Goal: Task Accomplishment & Management: Use online tool/utility

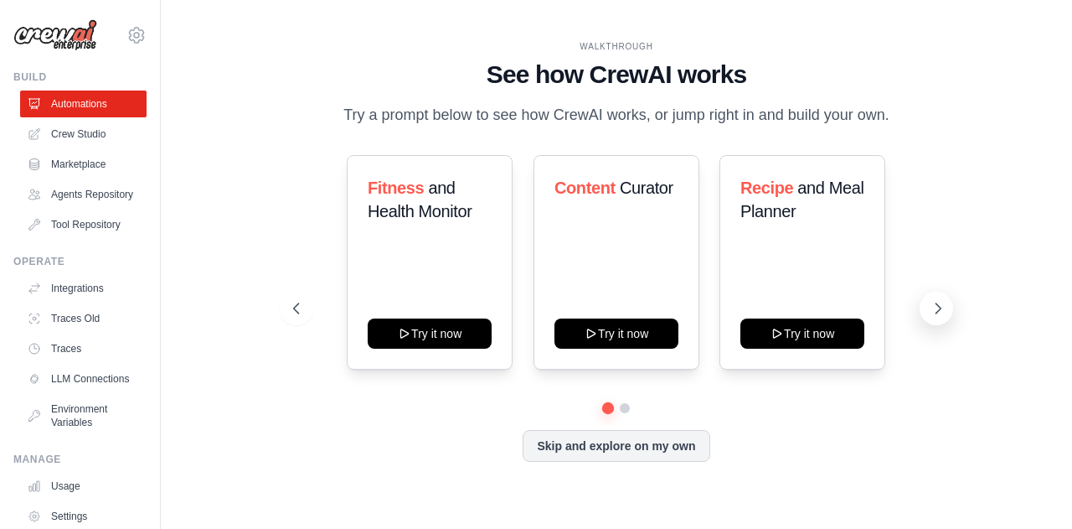
click at [932, 318] on button at bounding box center [937, 309] width 34 height 34
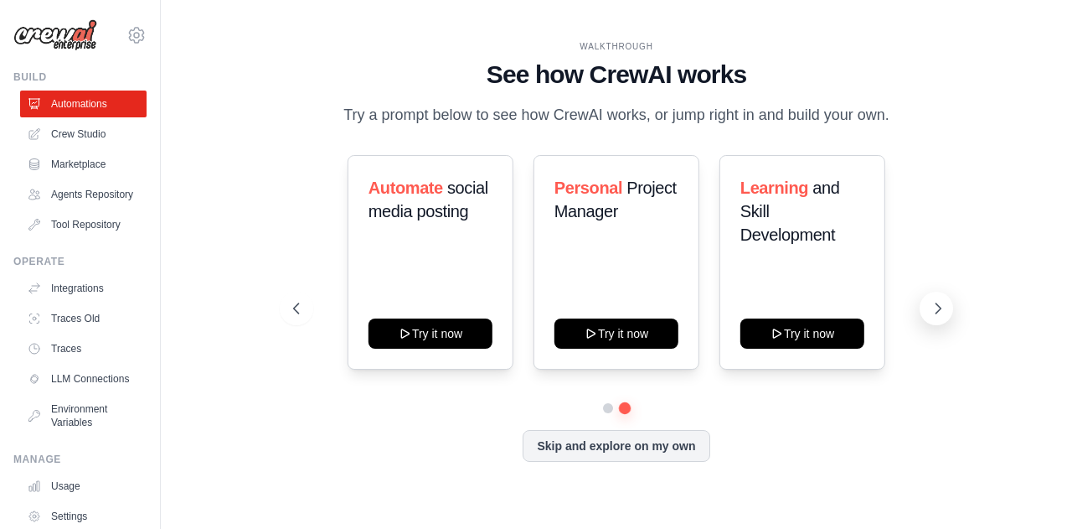
click at [926, 308] on button at bounding box center [937, 309] width 34 height 34
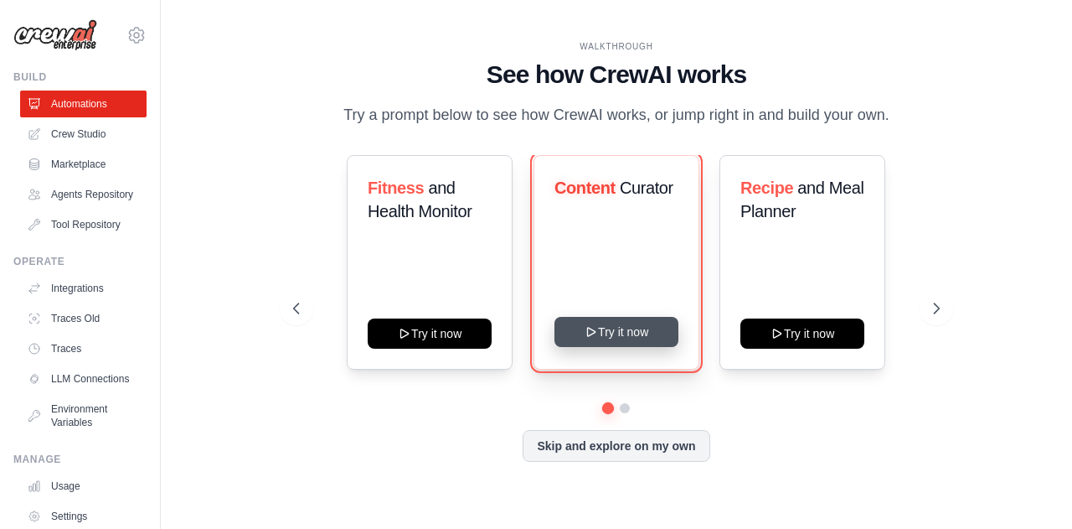
click at [576, 331] on button "Try it now" at bounding box center [617, 332] width 124 height 30
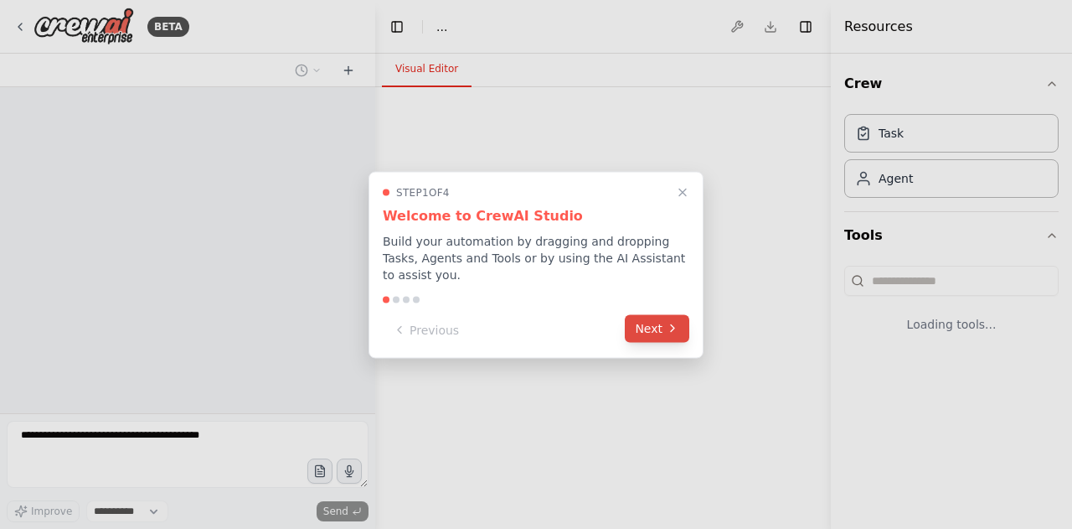
select select "****"
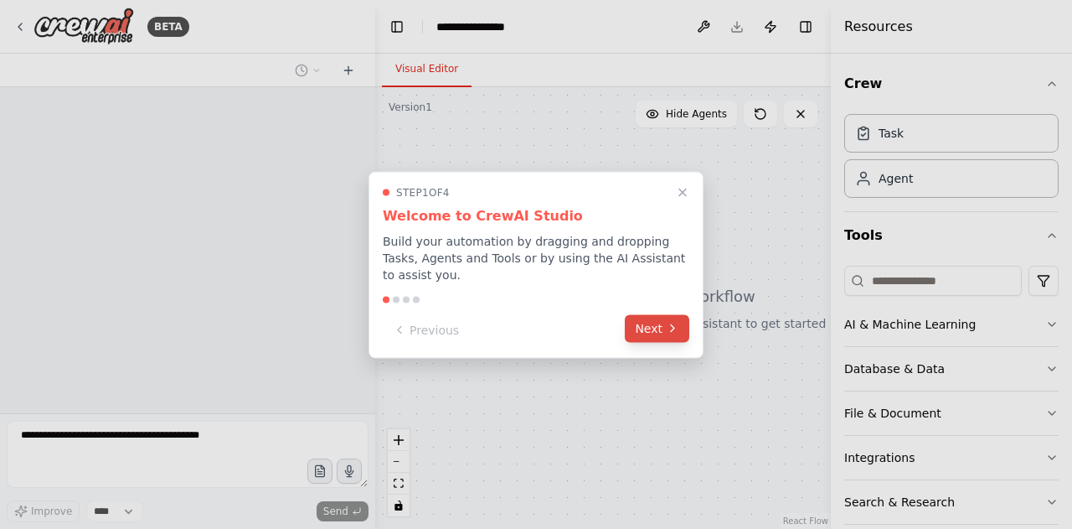
click at [674, 330] on button "Next" at bounding box center [657, 328] width 65 height 28
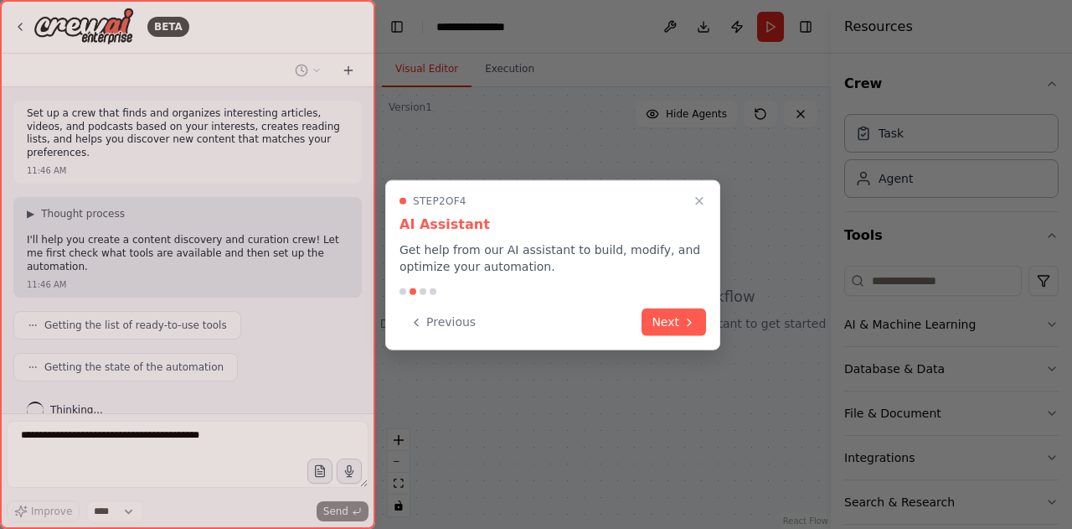
click at [674, 330] on button "Next" at bounding box center [674, 322] width 65 height 28
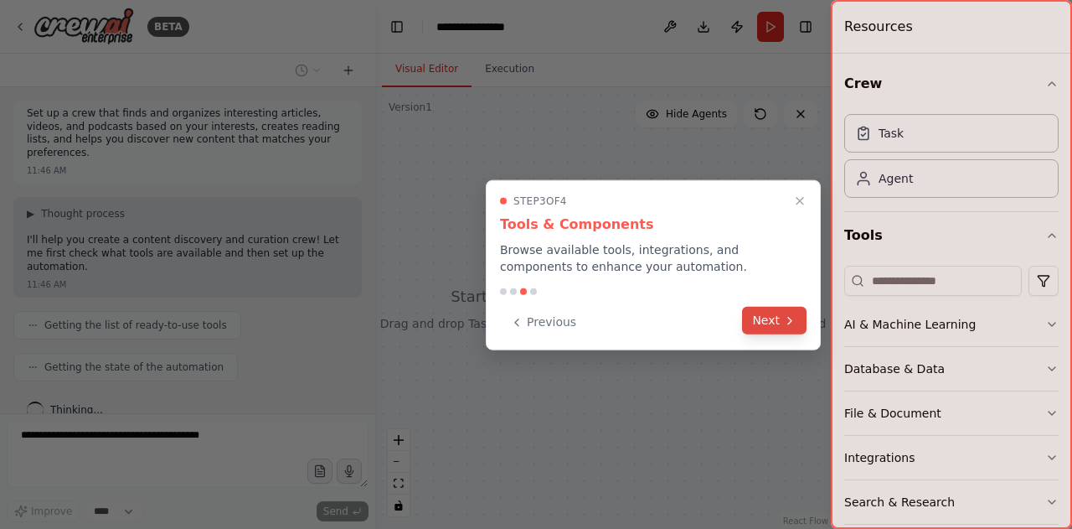
click at [790, 328] on button "Next" at bounding box center [774, 321] width 65 height 28
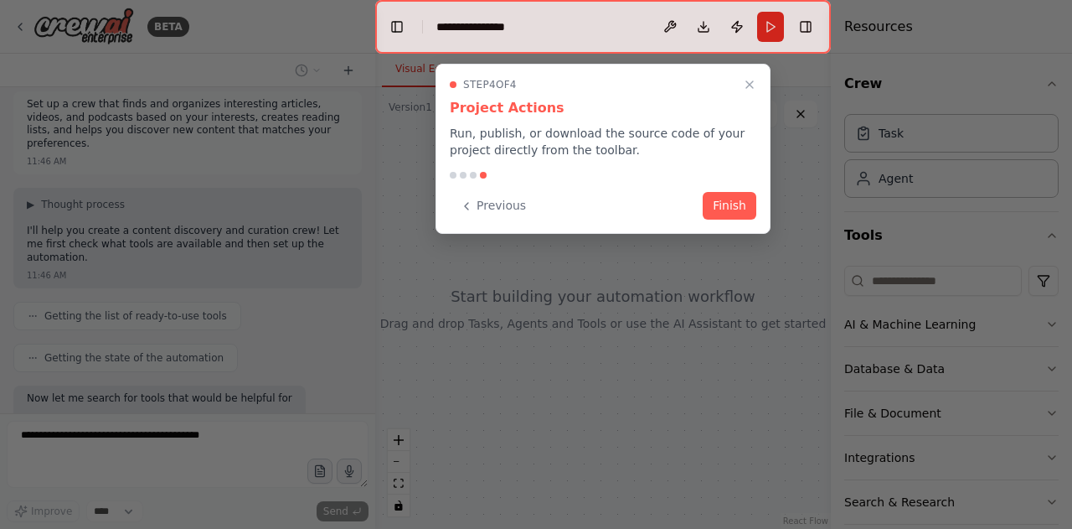
scroll to position [107, 0]
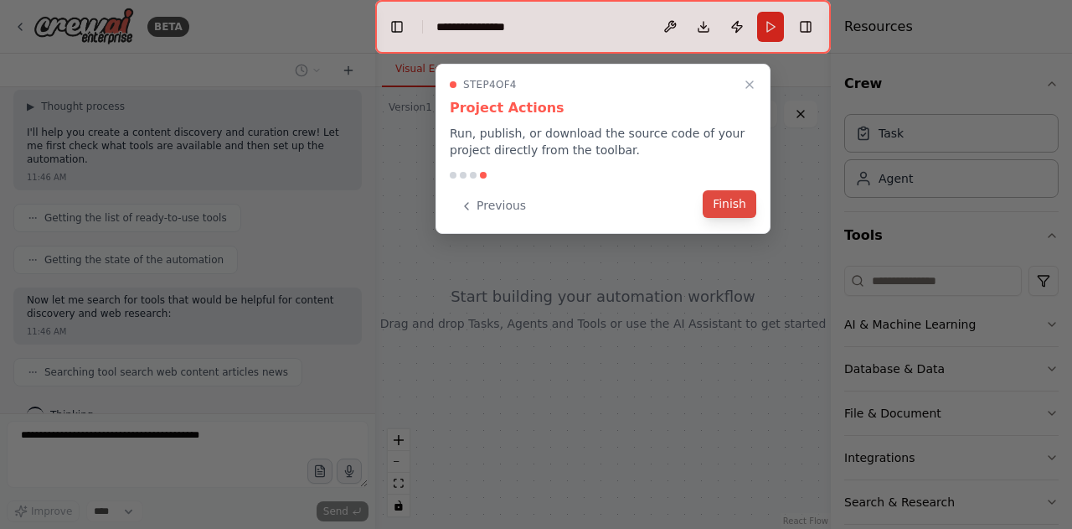
click at [737, 215] on button "Finish" at bounding box center [730, 204] width 54 height 28
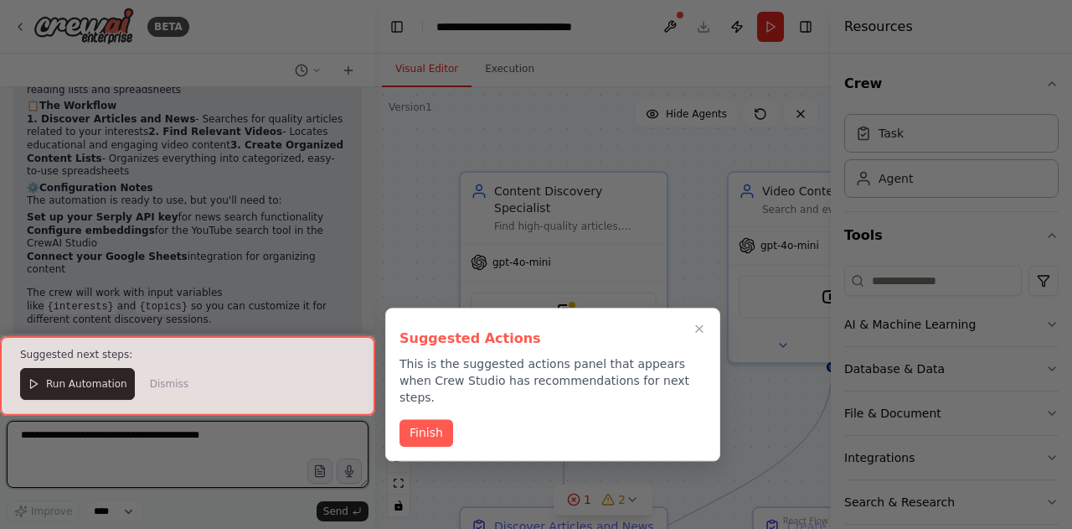
scroll to position [1208, 0]
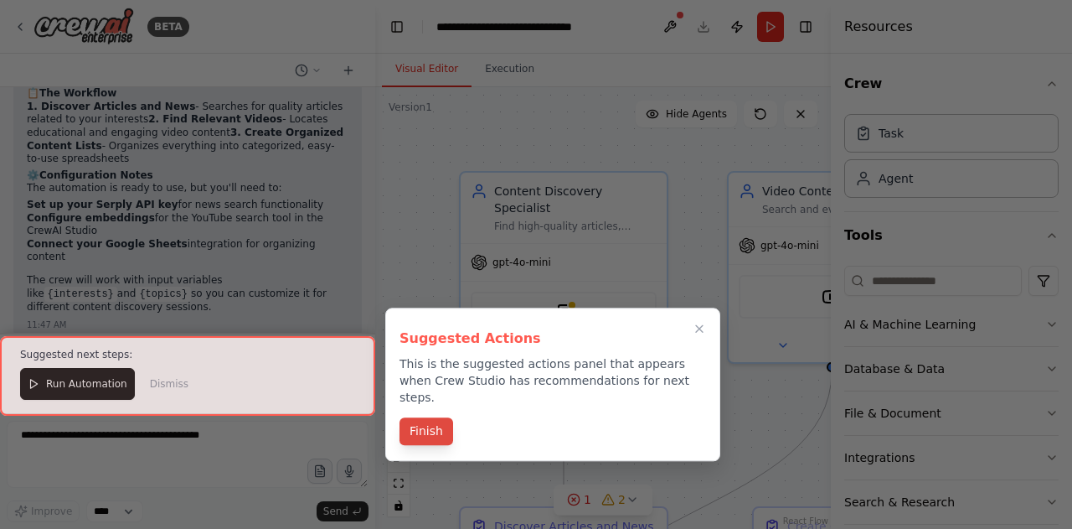
click at [401, 417] on button "Finish" at bounding box center [427, 431] width 54 height 28
click at [416, 412] on div ".deletable-edge-delete-btn { width: 20px; height: 20px; border: 0px solid #ffff…" at bounding box center [603, 308] width 456 height 442
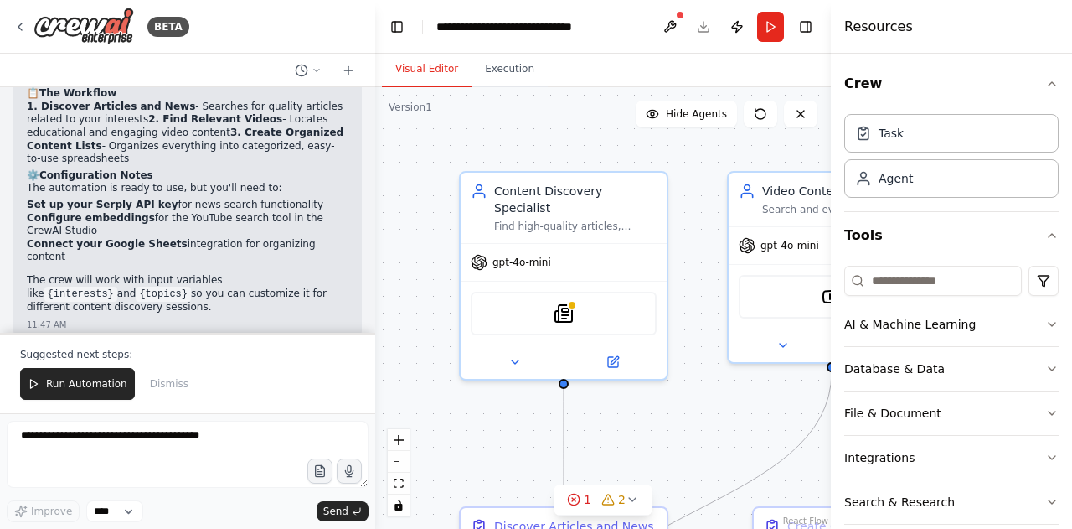
click at [369, 294] on div at bounding box center [372, 264] width 7 height 529
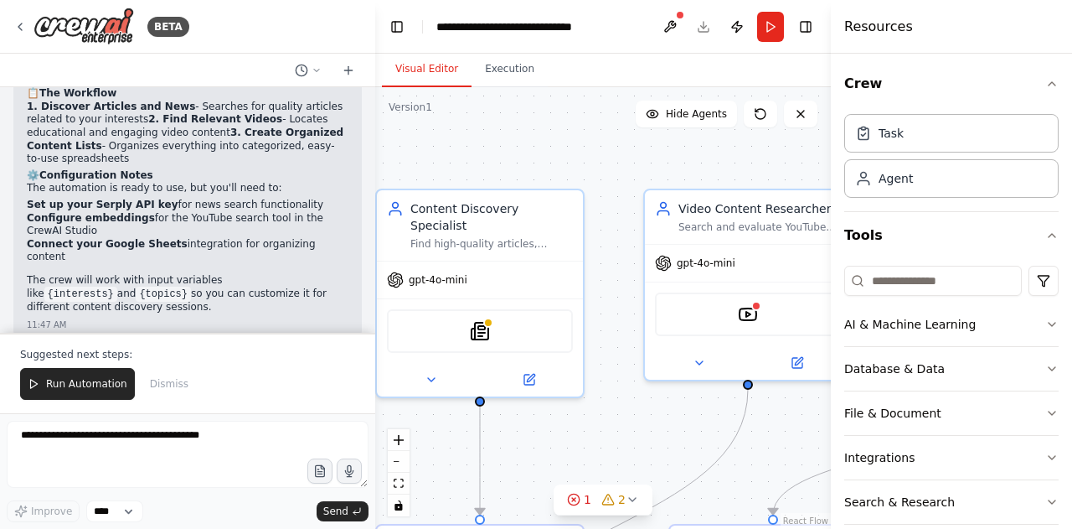
drag, startPoint x: 575, startPoint y: 147, endPoint x: 487, endPoint y: 165, distance: 89.7
click at [487, 165] on div ".deletable-edge-delete-btn { width: 20px; height: 20px; border: 0px solid #ffff…" at bounding box center [603, 308] width 456 height 442
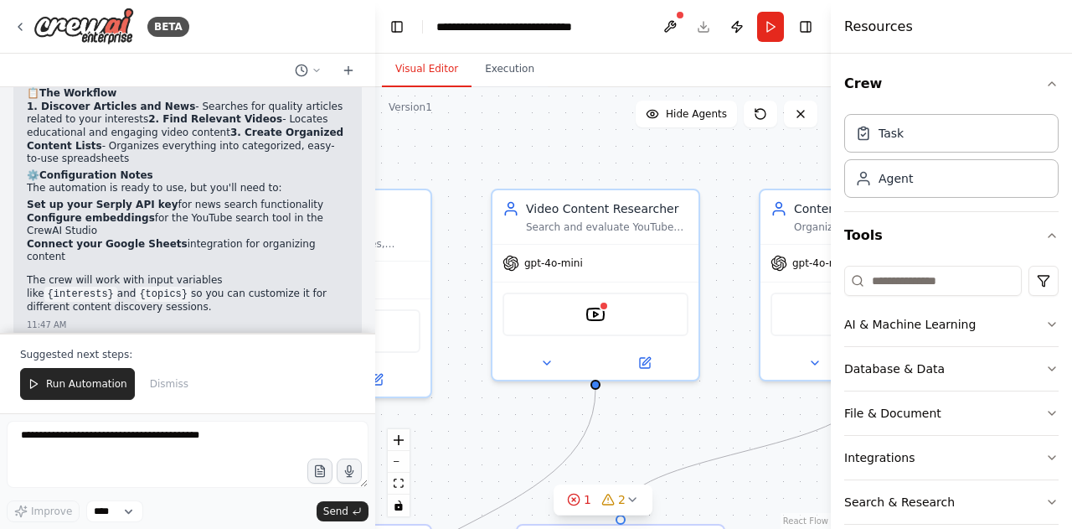
drag, startPoint x: 692, startPoint y: 160, endPoint x: 544, endPoint y: 160, distance: 148.3
click at [544, 160] on div ".deletable-edge-delete-btn { width: 20px; height: 20px; border: 0px solid #ffff…" at bounding box center [603, 308] width 456 height 442
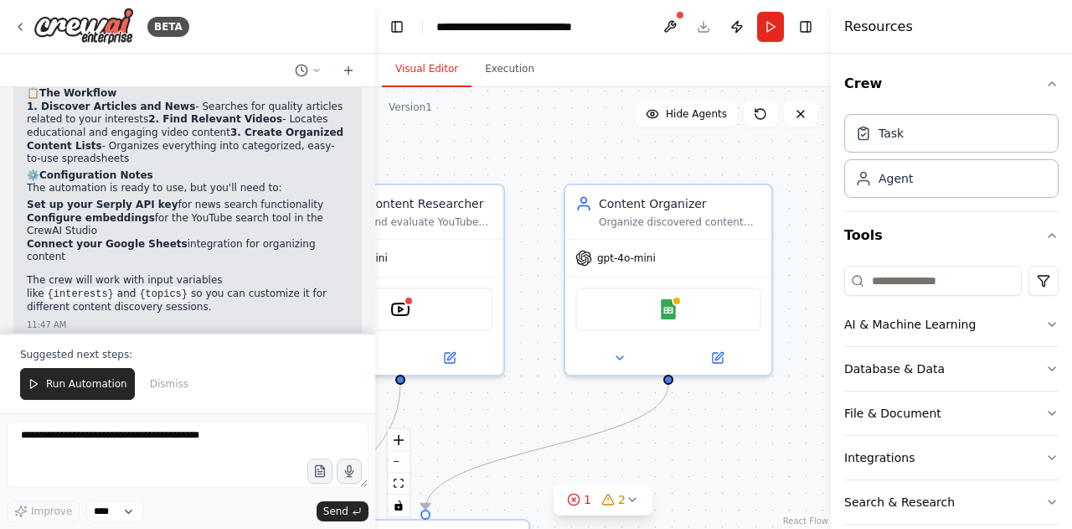
drag, startPoint x: 722, startPoint y: 158, endPoint x: 527, endPoint y: 153, distance: 195.3
click at [527, 153] on div ".deletable-edge-delete-btn { width: 20px; height: 20px; border: 0px solid #ffff…" at bounding box center [603, 308] width 456 height 442
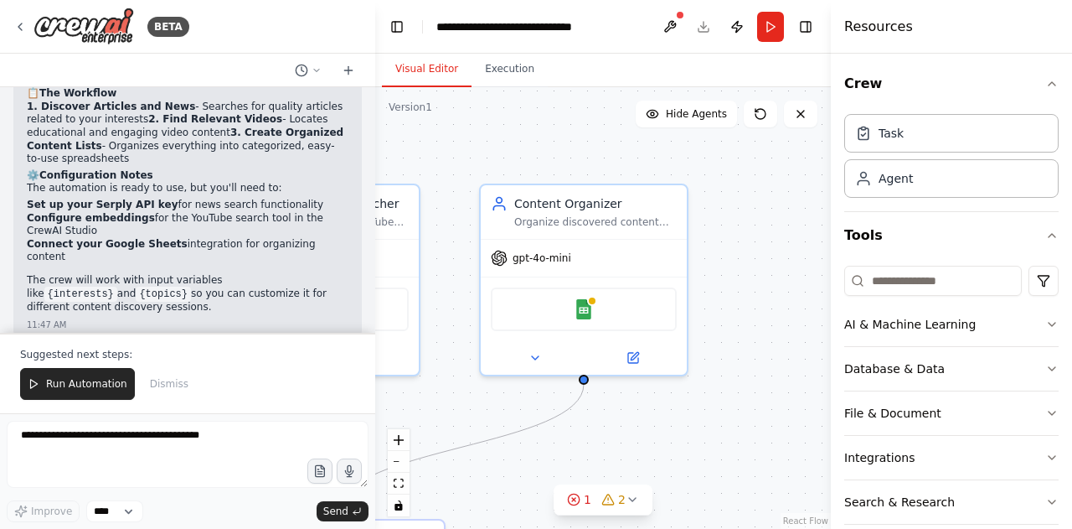
drag, startPoint x: 734, startPoint y: 153, endPoint x: 649, endPoint y: 153, distance: 84.6
click at [649, 153] on div ".deletable-edge-delete-btn { width: 20px; height: 20px; border: 0px solid #ffff…" at bounding box center [603, 308] width 456 height 442
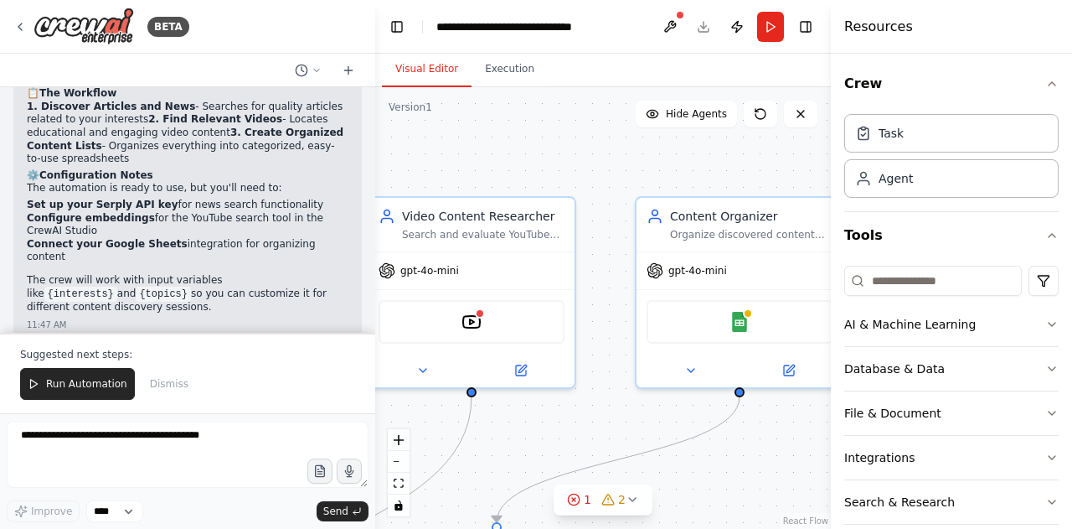
drag, startPoint x: 677, startPoint y: 176, endPoint x: 702, endPoint y: 177, distance: 25.2
click at [702, 177] on div ".deletable-edge-delete-btn { width: 20px; height: 20px; border: 0px solid #ffff…" at bounding box center [603, 308] width 456 height 442
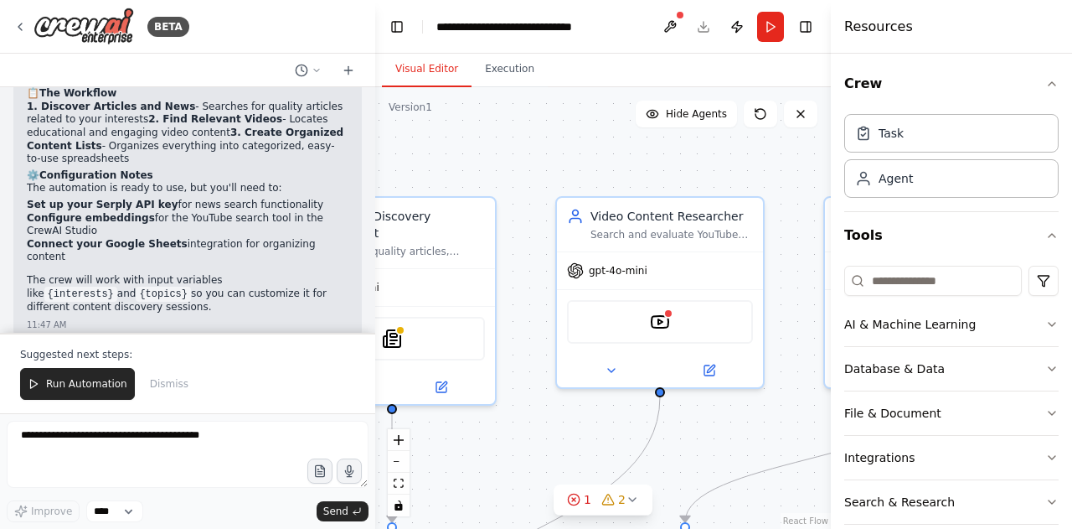
drag, startPoint x: 564, startPoint y: 163, endPoint x: 752, endPoint y: 163, distance: 188.5
click at [752, 163] on div ".deletable-edge-delete-btn { width: 20px; height: 20px; border: 0px solid #ffff…" at bounding box center [603, 308] width 456 height 442
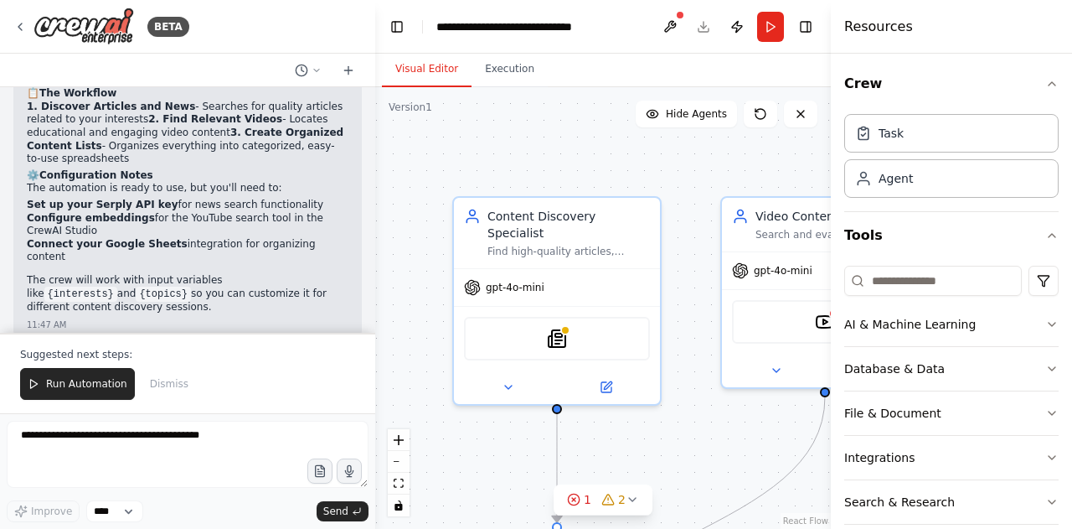
drag, startPoint x: 632, startPoint y: 162, endPoint x: 753, endPoint y: 162, distance: 121.5
click at [753, 162] on div ".deletable-edge-delete-btn { width: 20px; height: 20px; border: 0px solid #ffff…" at bounding box center [603, 308] width 456 height 442
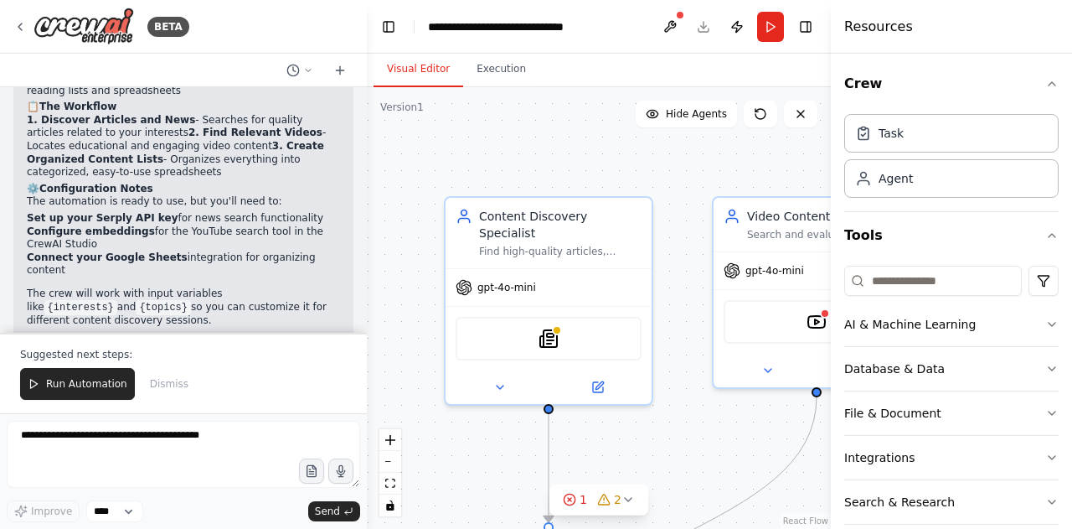
drag, startPoint x: 371, startPoint y: 304, endPoint x: 367, endPoint y: 277, distance: 27.1
click at [367, 277] on div "BETA Set up a crew that finds and organizes interesting articles, videos, and p…" at bounding box center [536, 264] width 1072 height 529
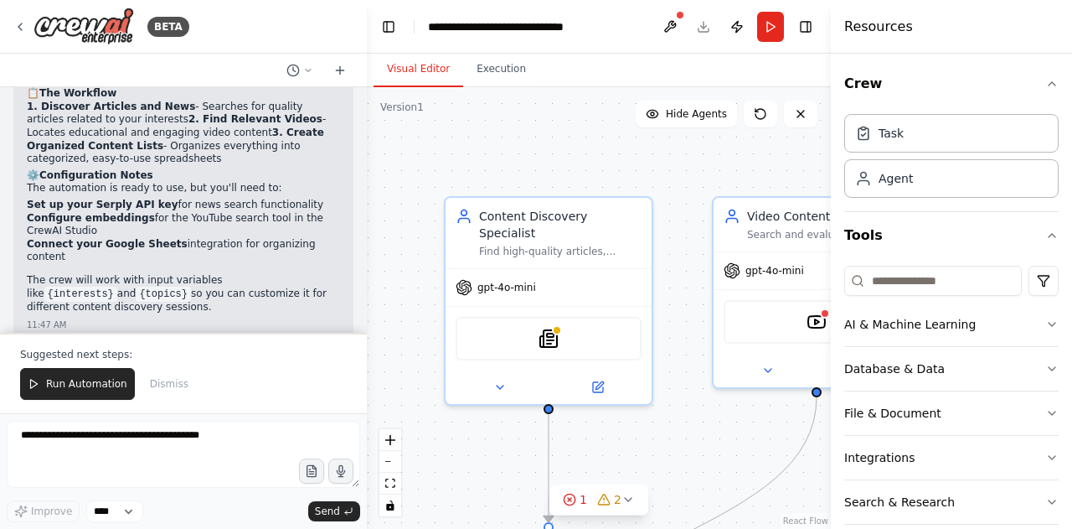
click at [360, 309] on div at bounding box center [363, 264] width 7 height 529
click at [387, 374] on div ".deletable-edge-delete-btn { width: 20px; height: 20px; border: 0px solid #ffff…" at bounding box center [599, 308] width 464 height 442
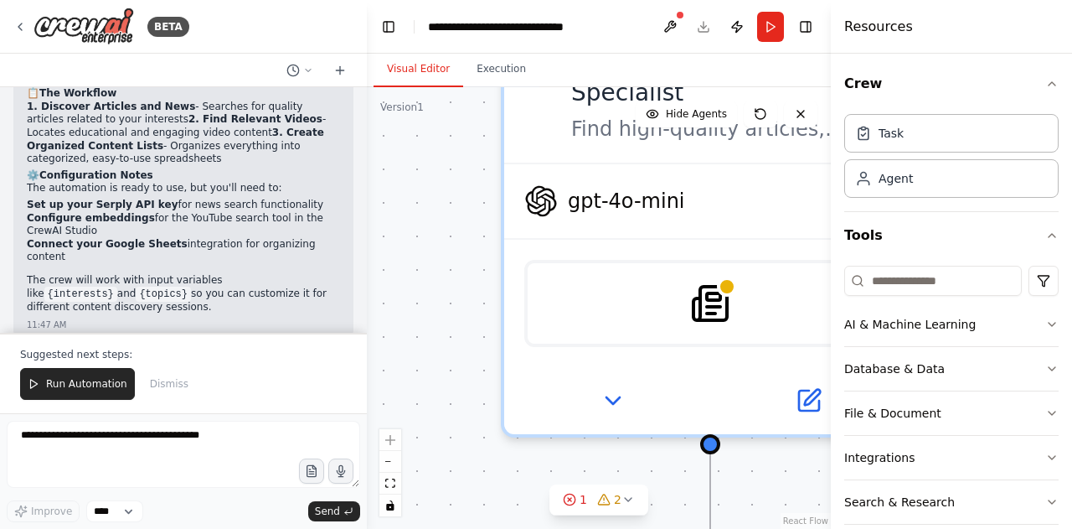
click at [446, 304] on div ".deletable-edge-delete-btn { width: 20px; height: 20px; border: 0px solid #ffff…" at bounding box center [599, 308] width 464 height 442
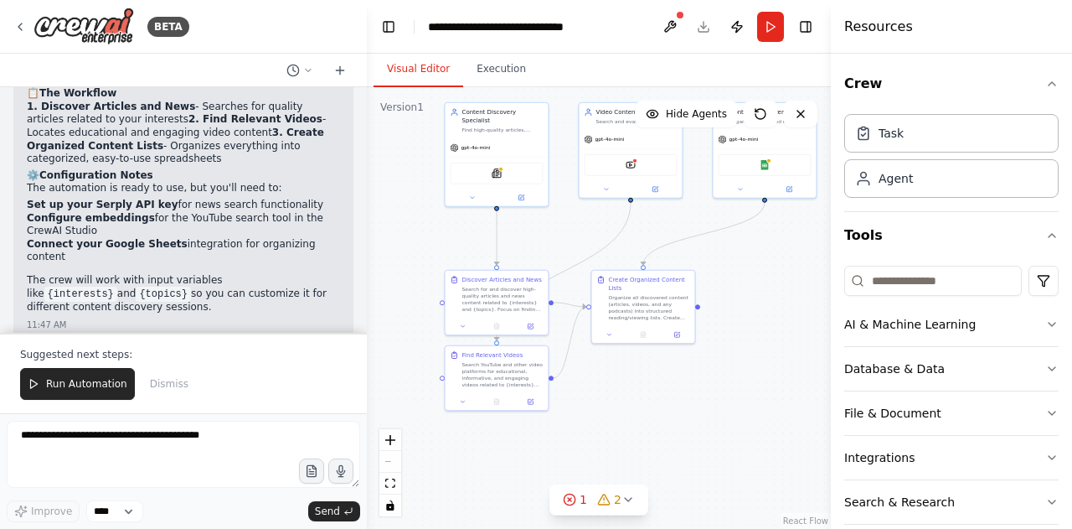
drag, startPoint x: 427, startPoint y: 344, endPoint x: 412, endPoint y: 214, distance: 131.6
click at [412, 214] on div ".deletable-edge-delete-btn { width: 20px; height: 20px; border: 0px solid #ffff…" at bounding box center [599, 308] width 464 height 442
click at [902, 140] on div "Task" at bounding box center [952, 132] width 214 height 39
click at [659, 28] on button at bounding box center [670, 27] width 27 height 30
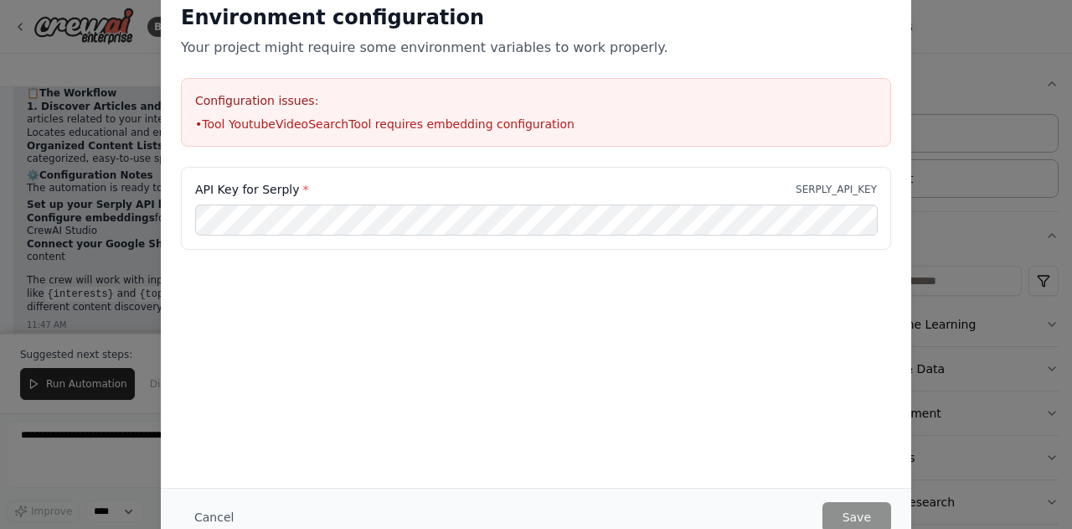
click at [969, 293] on div "Environment configuration Your project might require some environment variables…" at bounding box center [536, 264] width 1072 height 529
click at [214, 519] on button "Cancel" at bounding box center [214, 517] width 66 height 30
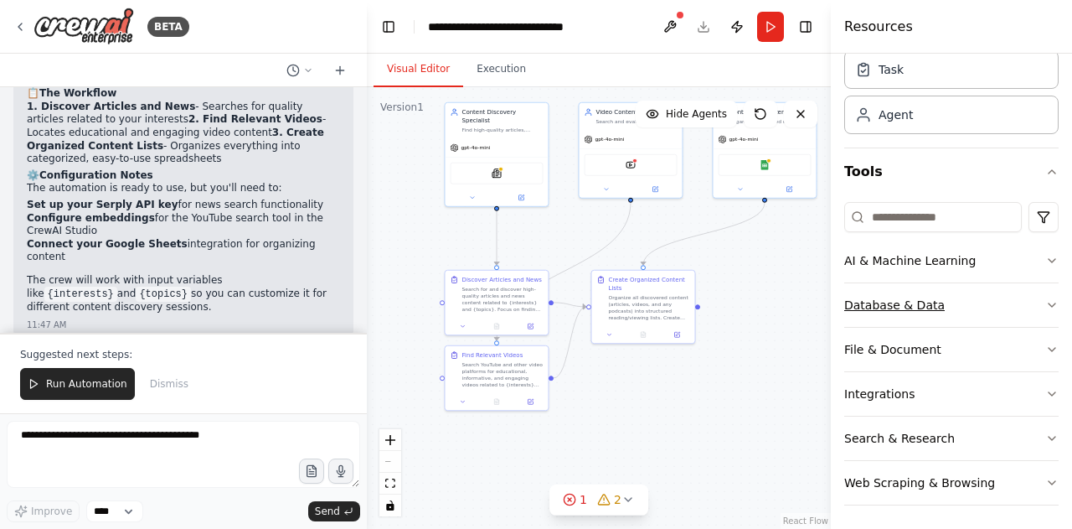
scroll to position [0, 0]
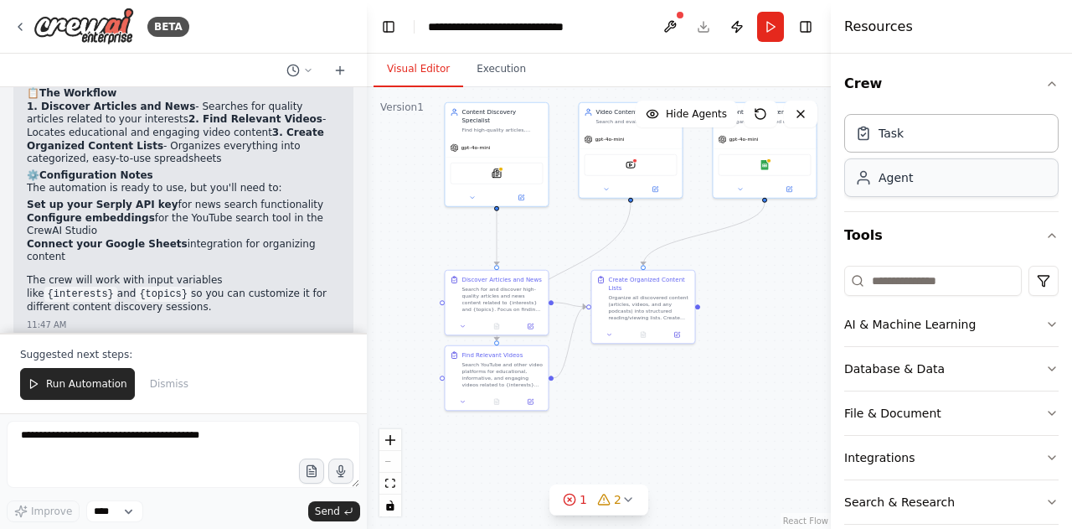
click at [910, 182] on div "Agent" at bounding box center [896, 177] width 34 height 17
click at [1041, 93] on button "Crew" at bounding box center [952, 83] width 214 height 47
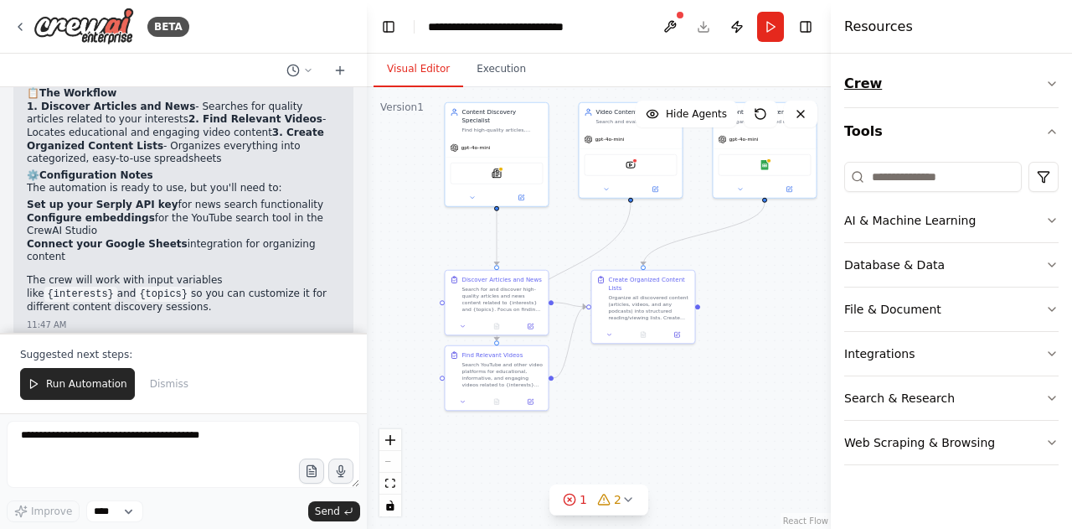
click at [1041, 93] on button "Crew" at bounding box center [952, 83] width 214 height 47
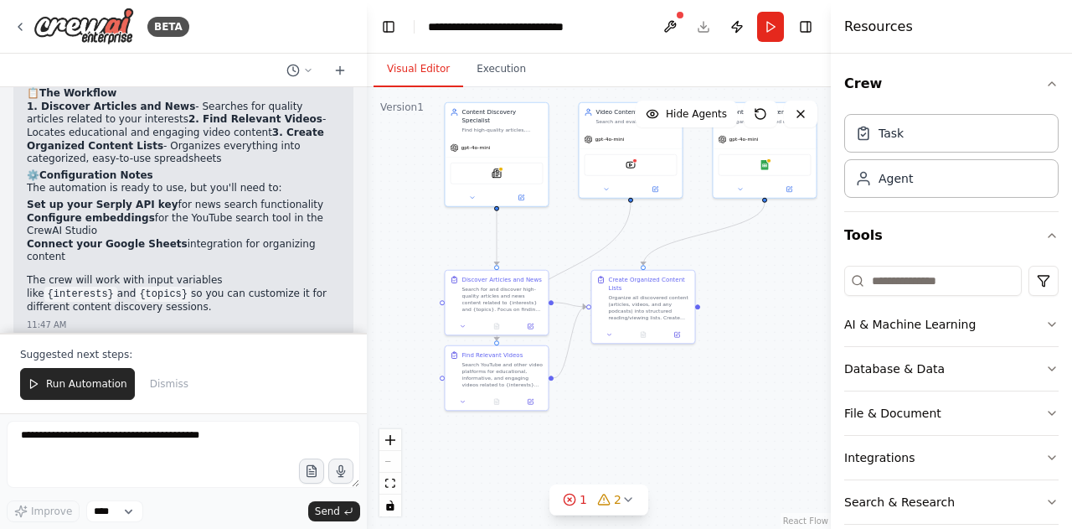
click at [677, 16] on div at bounding box center [680, 15] width 10 height 10
click at [670, 23] on button at bounding box center [670, 27] width 27 height 30
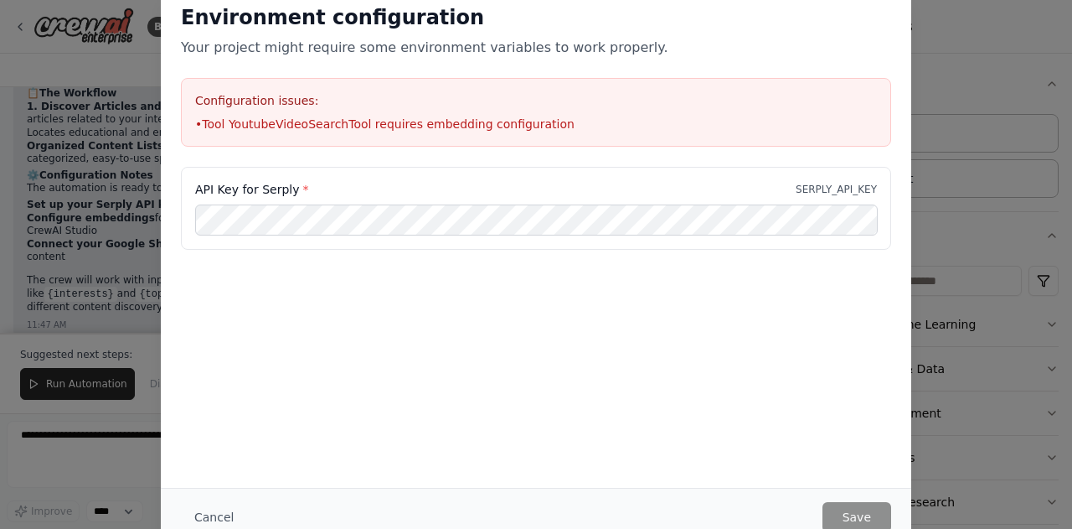
click at [970, 235] on div "Environment configuration Your project might require some environment variables…" at bounding box center [536, 264] width 1072 height 529
click at [145, 134] on div "Environment configuration Your project might require some environment variables…" at bounding box center [536, 264] width 1072 height 529
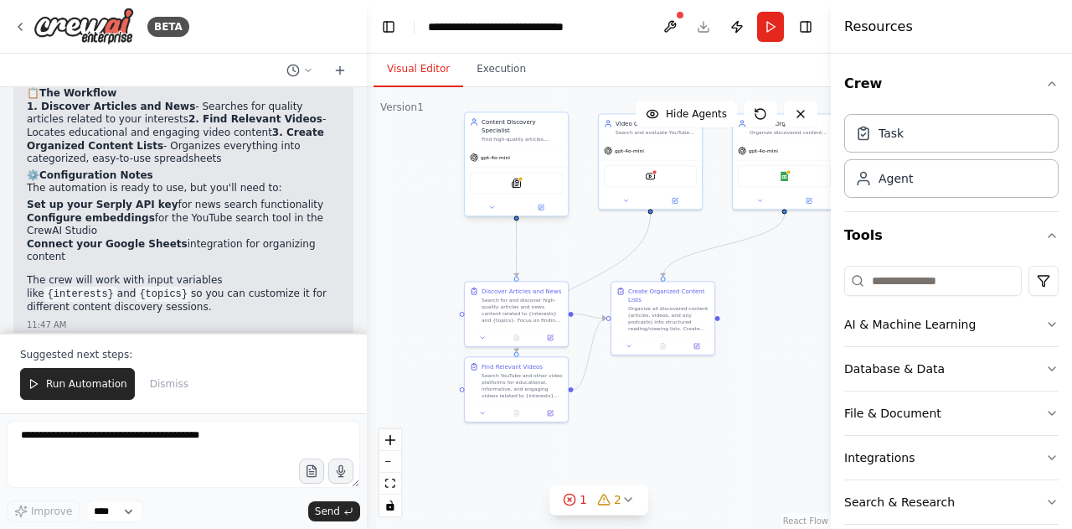
click at [531, 172] on div "SerplyNewsSearchTool" at bounding box center [516, 183] width 93 height 22
click at [506, 180] on div "SerplyNewsSearchTool" at bounding box center [516, 191] width 93 height 22
click at [631, 510] on button "1 2" at bounding box center [599, 499] width 99 height 31
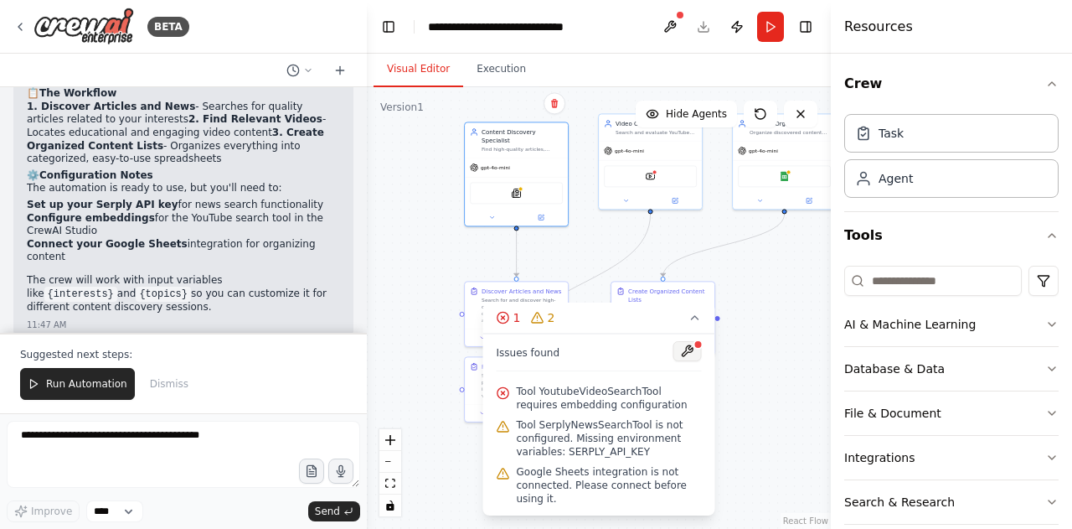
click at [692, 359] on button at bounding box center [688, 351] width 28 height 20
click at [766, 406] on div ".deletable-edge-delete-btn { width: 20px; height: 20px; border: 0px solid #ffff…" at bounding box center [599, 308] width 464 height 442
click at [692, 354] on button at bounding box center [688, 351] width 28 height 20
click at [75, 358] on p "I recommend running the automation to test it out! You can try it with specific…" at bounding box center [183, 377] width 313 height 39
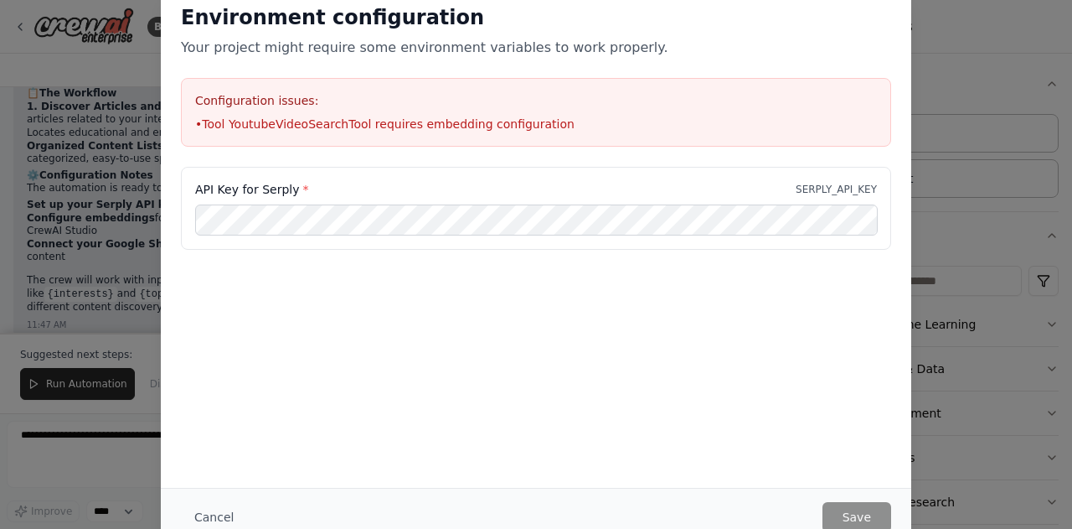
click at [954, 96] on div "Environment configuration Your project might require some environment variables…" at bounding box center [536, 264] width 1072 height 529
click at [101, 167] on div "Environment configuration Your project might require some environment variables…" at bounding box center [536, 264] width 1072 height 529
click at [985, 269] on div "Environment configuration Your project might require some environment variables…" at bounding box center [536, 264] width 1072 height 529
click at [941, 214] on div "Environment configuration Your project might require some environment variables…" at bounding box center [536, 264] width 1072 height 529
click at [220, 516] on button "Cancel" at bounding box center [214, 517] width 66 height 30
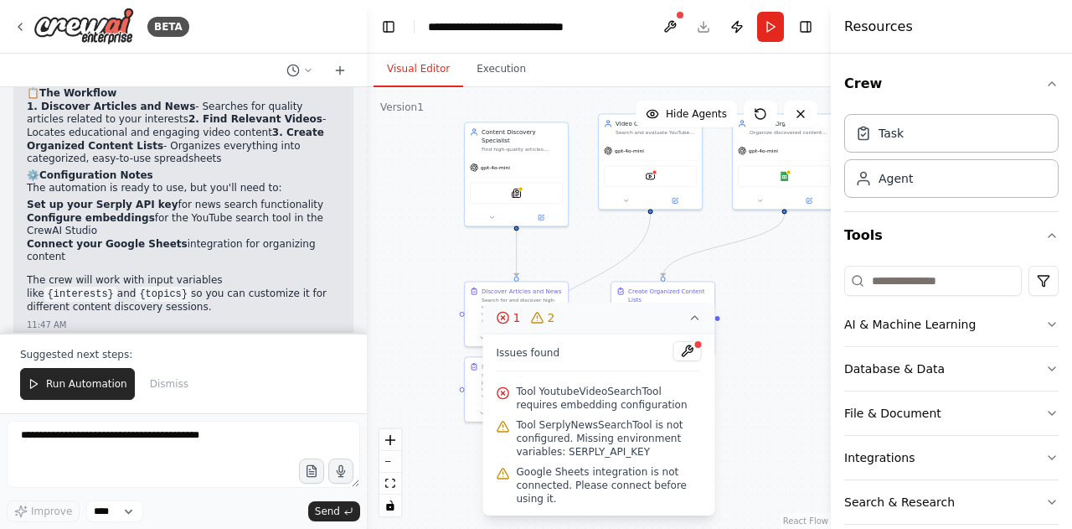
click at [530, 329] on button "1 2" at bounding box center [599, 317] width 232 height 31
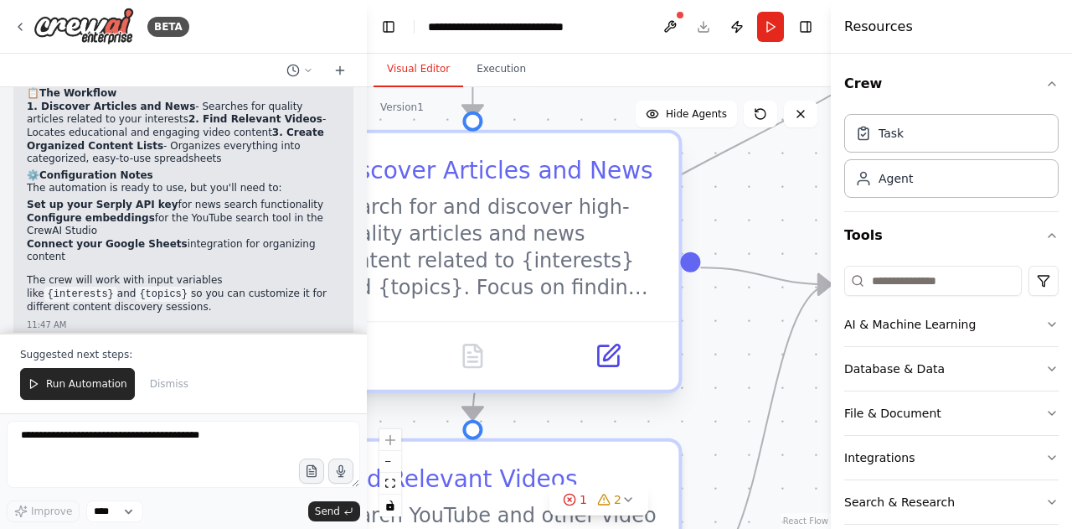
click at [530, 217] on div "Search for and discover high-quality articles and news content related to {inte…" at bounding box center [495, 247] width 325 height 107
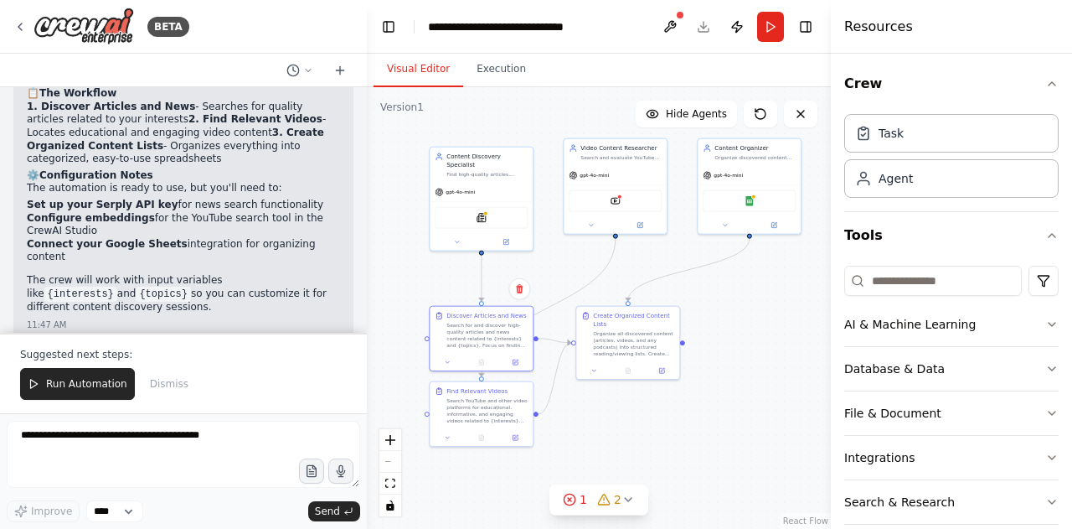
drag, startPoint x: 483, startPoint y: 222, endPoint x: 381, endPoint y: 290, distance: 122.7
click at [381, 290] on div ".deletable-edge-delete-btn { width: 20px; height: 20px; border: 0px solid #ffff…" at bounding box center [599, 308] width 464 height 442
click at [965, 326] on button "AI & Machine Learning" at bounding box center [952, 324] width 214 height 44
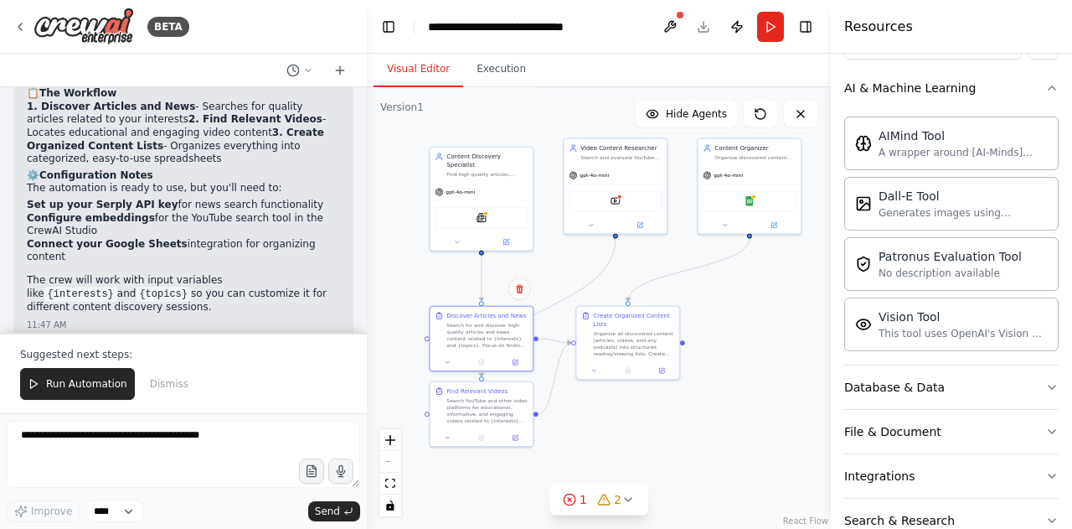
scroll to position [316, 0]
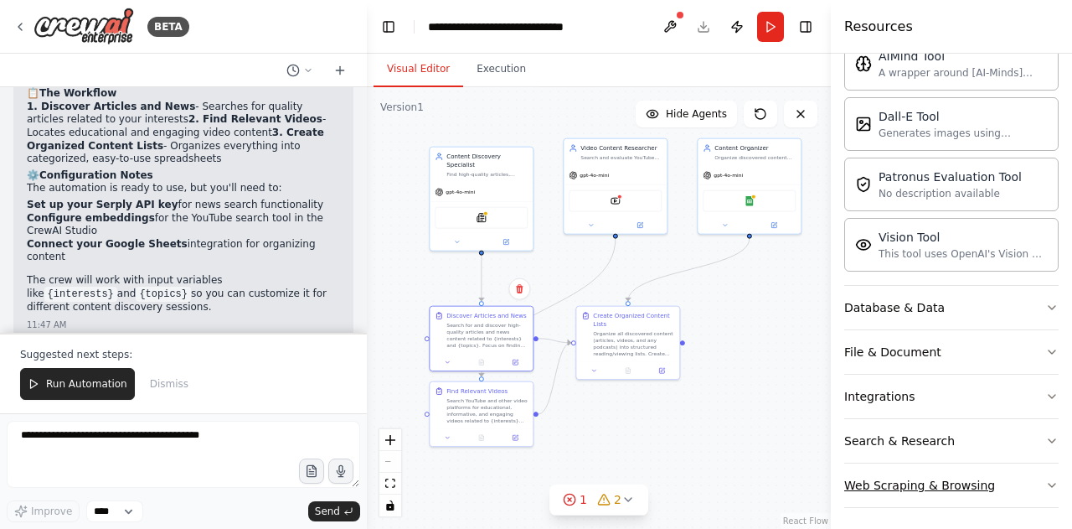
click at [917, 485] on div "Web Scraping & Browsing" at bounding box center [920, 485] width 151 height 17
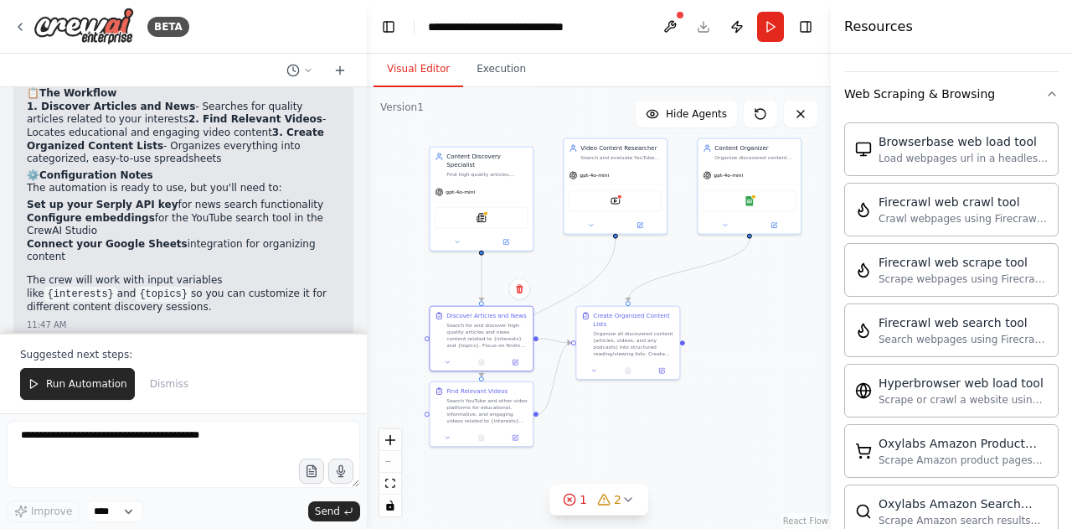
scroll to position [0, 0]
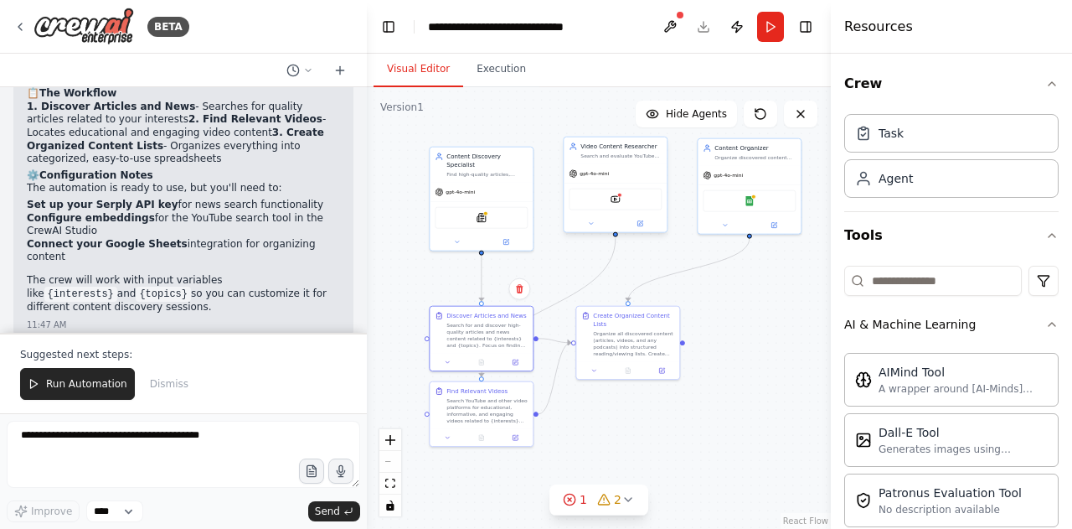
click at [615, 192] on div "YoutubeVideoSearchTool" at bounding box center [615, 200] width 93 height 22
click at [494, 345] on div "Search for and discover high-quality articles and news content related to {inte…" at bounding box center [487, 333] width 81 height 27
click at [479, 75] on button "Execution" at bounding box center [501, 69] width 76 height 35
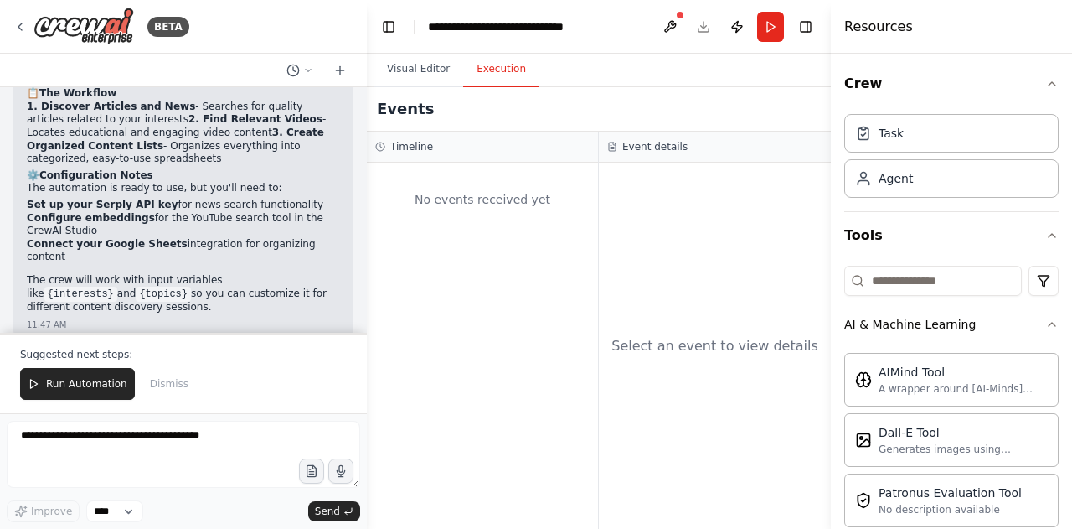
click at [463, 74] on button "Execution" at bounding box center [501, 69] width 76 height 35
click at [437, 76] on button "Visual Editor" at bounding box center [419, 69] width 90 height 35
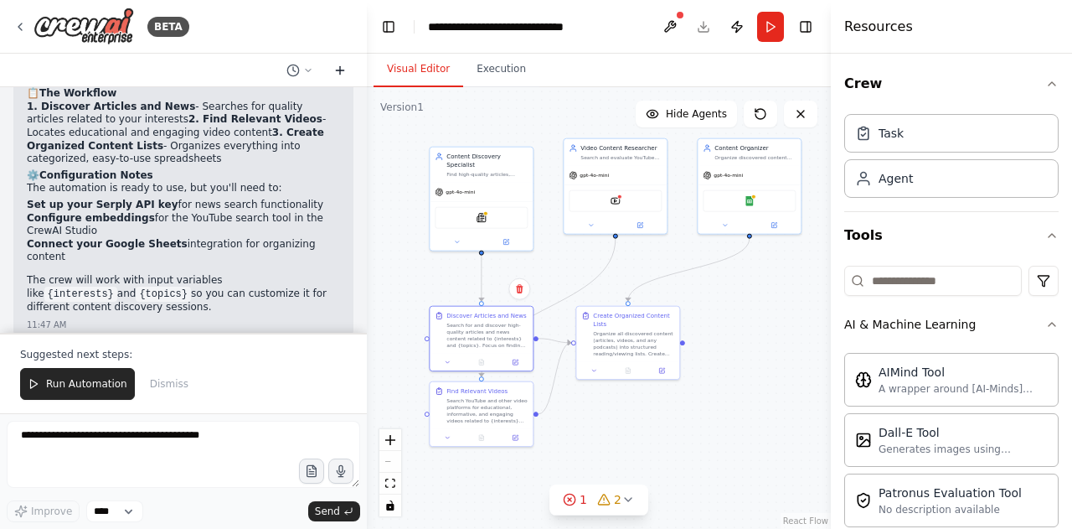
click at [335, 72] on icon at bounding box center [339, 70] width 13 height 13
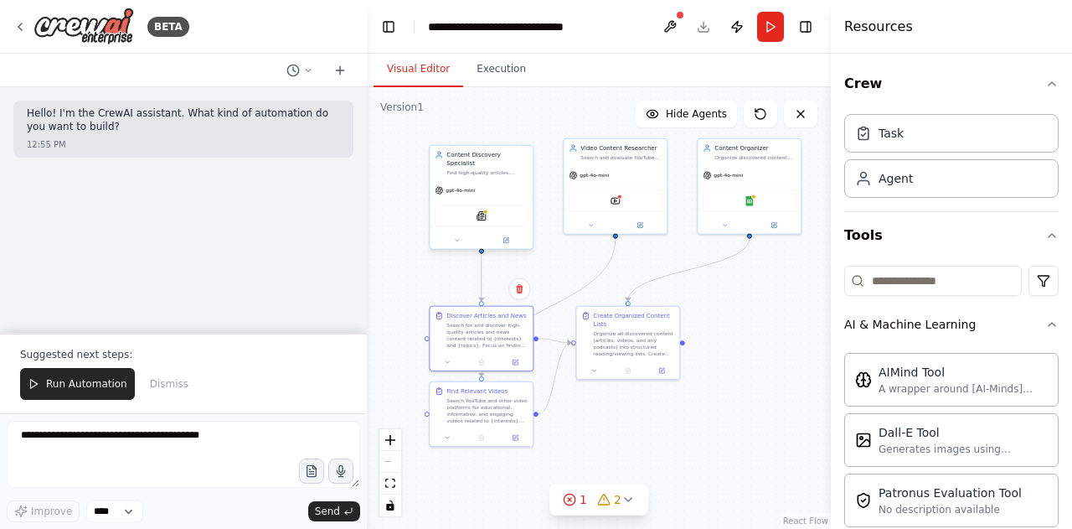
click at [500, 205] on div "SerplyNewsSearchTool" at bounding box center [481, 216] width 93 height 22
click at [958, 384] on div "A wrapper around [AI-Minds](https://mindsdb.com/minds). Useful for when you nee…" at bounding box center [963, 387] width 169 height 13
click at [625, 504] on icon at bounding box center [628, 499] width 13 height 13
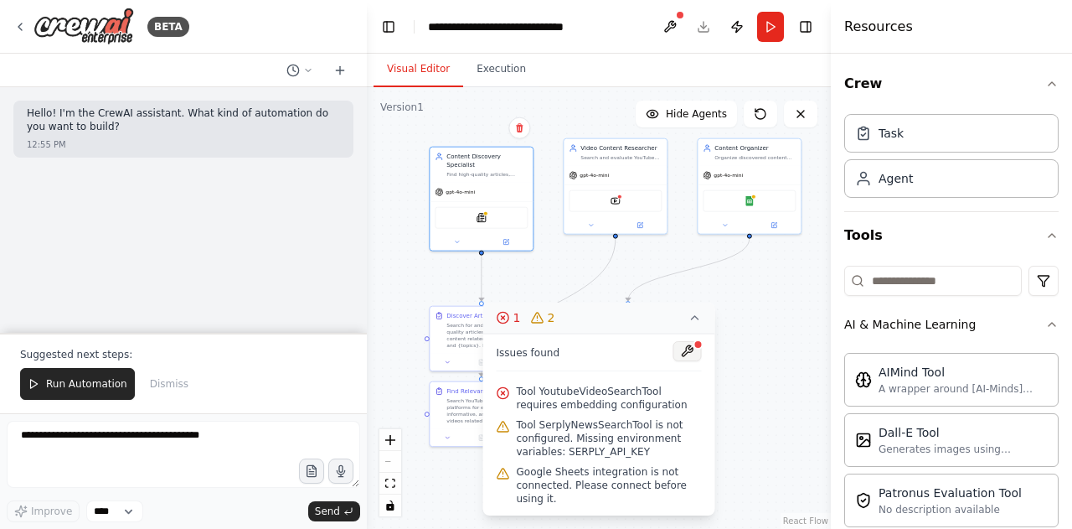
click at [688, 350] on button at bounding box center [688, 351] width 28 height 20
click at [688, 350] on div at bounding box center [688, 352] width 28 height 23
click at [737, 339] on div ".deletable-edge-delete-btn { width: 20px; height: 20px; border: 0px solid #ffff…" at bounding box center [599, 308] width 464 height 442
click at [695, 319] on icon at bounding box center [695, 317] width 13 height 13
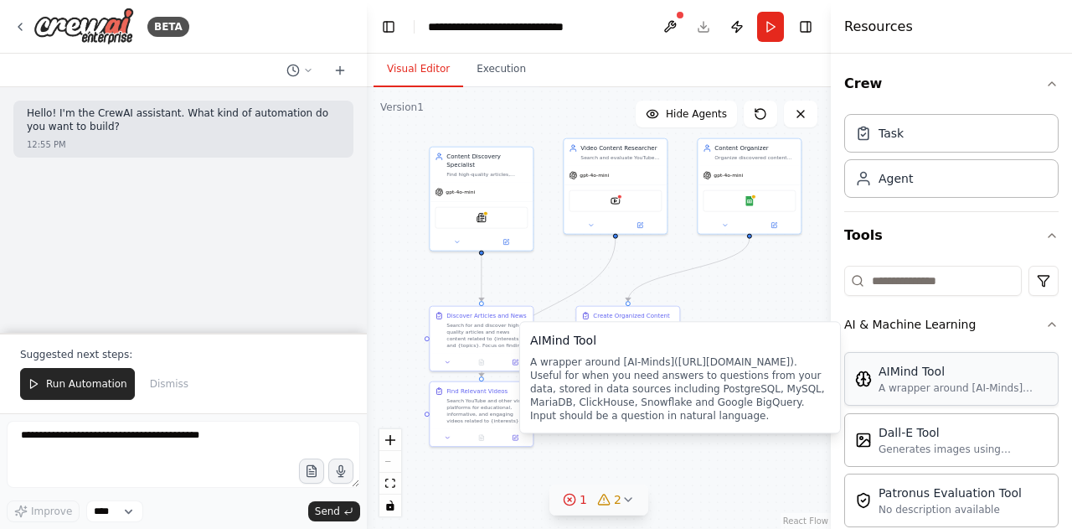
scroll to position [390, 0]
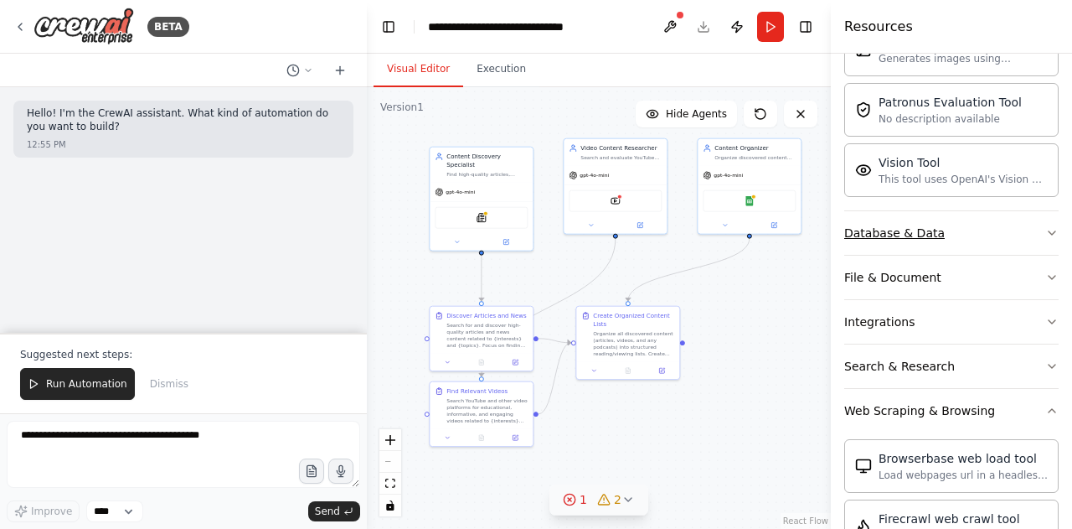
click at [959, 235] on button "Database & Data" at bounding box center [952, 233] width 214 height 44
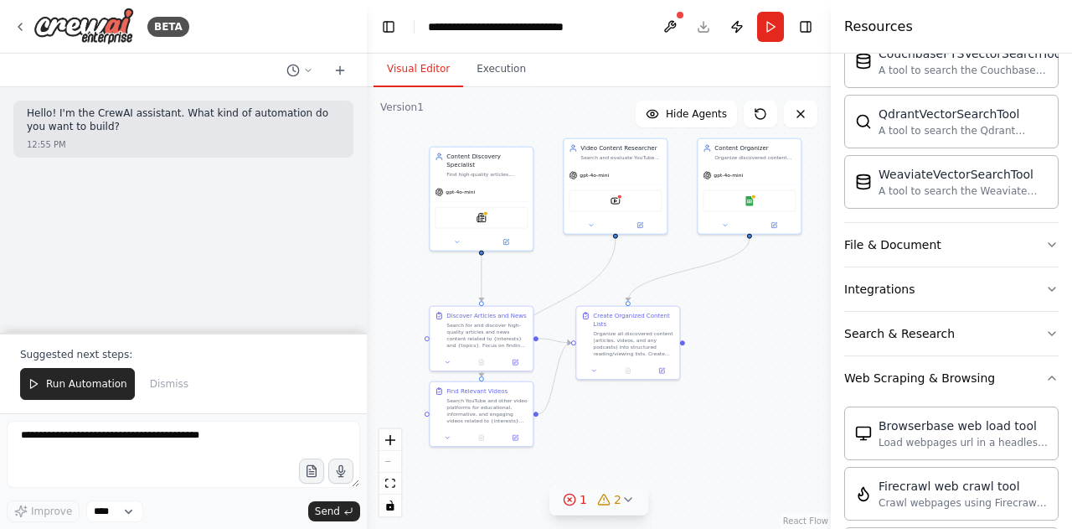
scroll to position [613, 0]
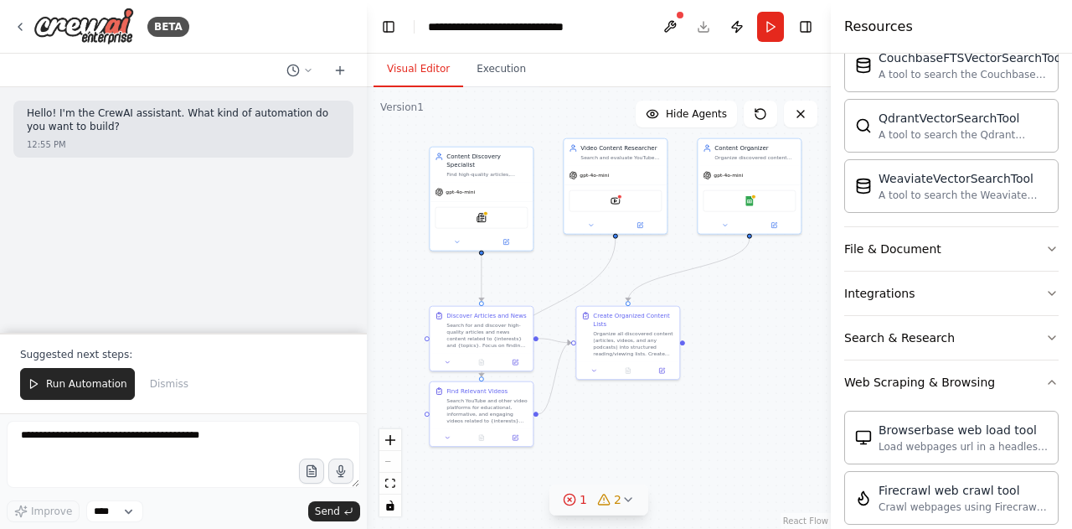
click at [957, 209] on div "CouchbaseFTSVectorSearchTool A tool to search the Couchbase database for releva…" at bounding box center [952, 129] width 214 height 194
click at [951, 242] on button "File & Document" at bounding box center [952, 249] width 214 height 44
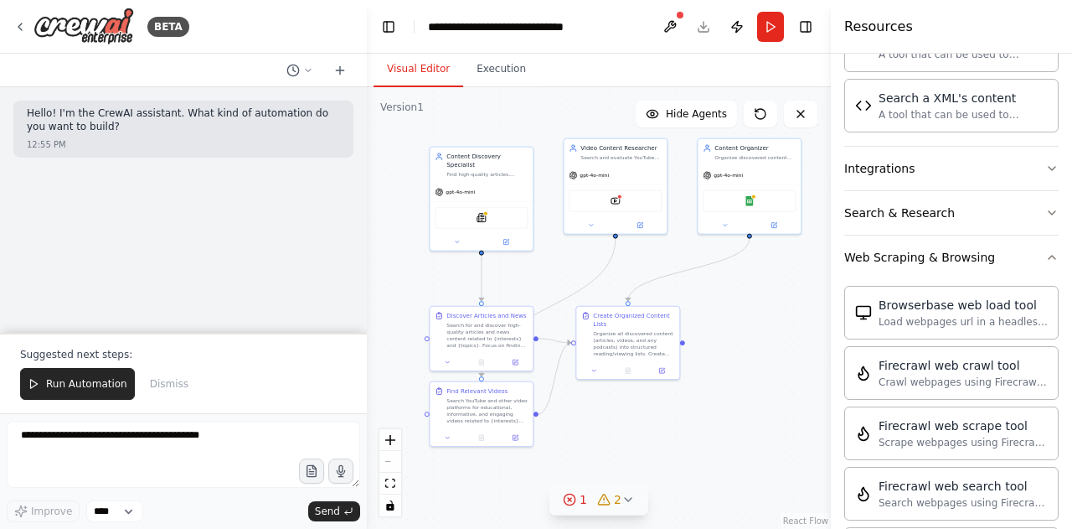
scroll to position [1261, 0]
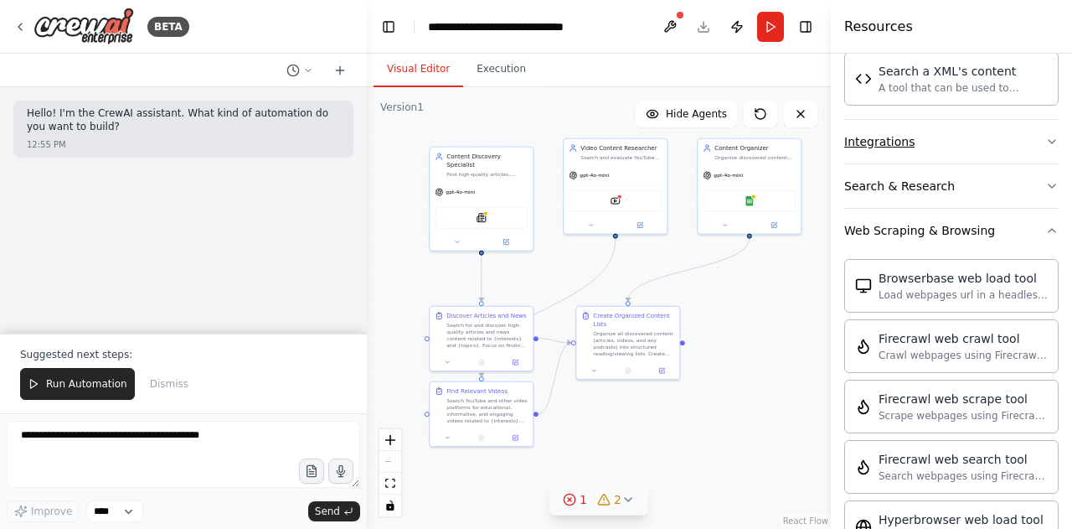
click at [991, 139] on button "Integrations" at bounding box center [952, 142] width 214 height 44
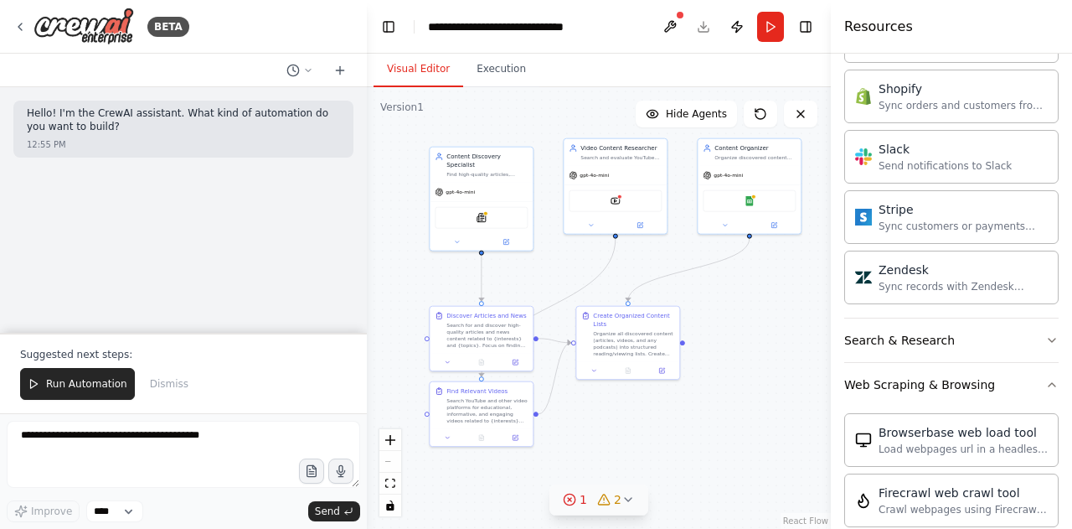
scroll to position [2433, 0]
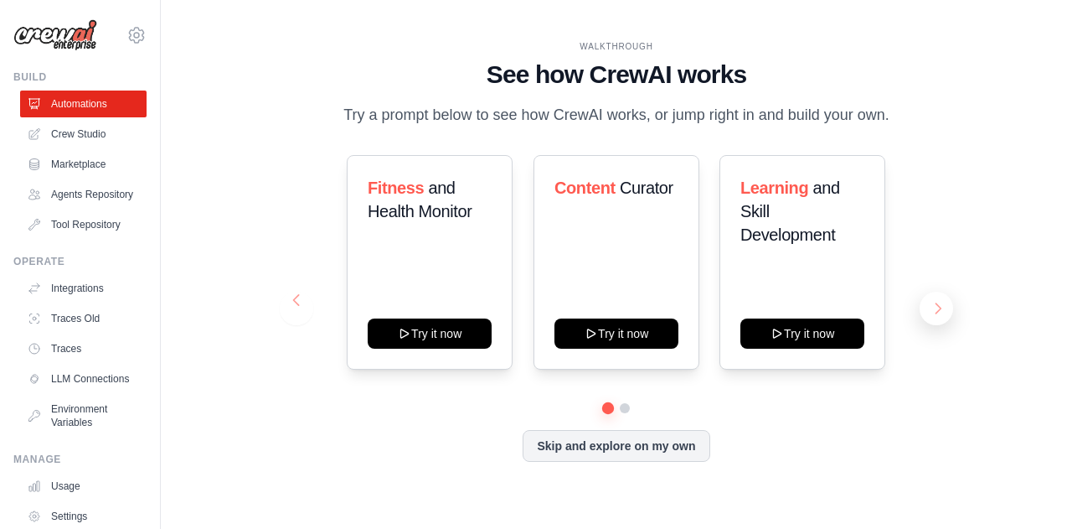
click at [940, 308] on button at bounding box center [937, 309] width 34 height 34
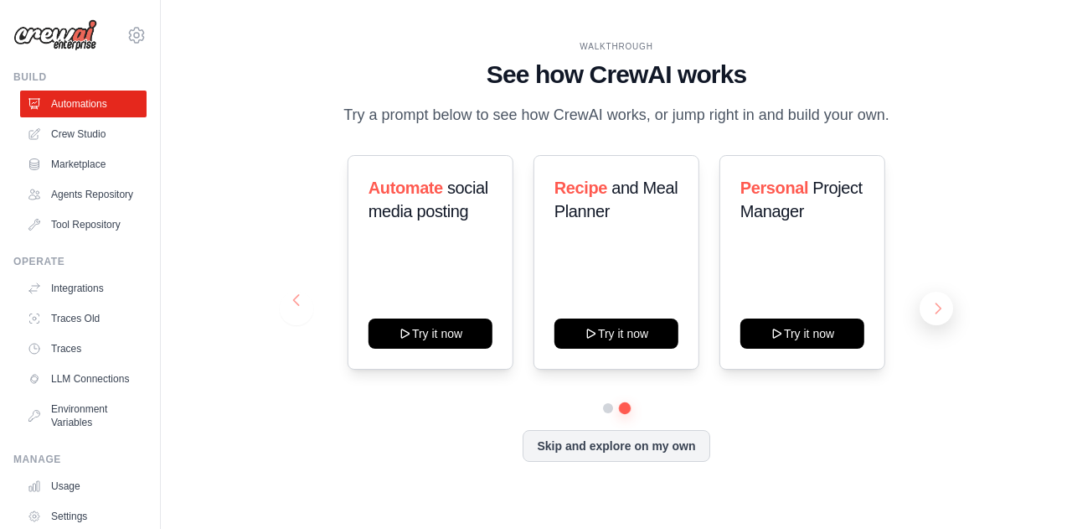
click at [940, 308] on button at bounding box center [937, 309] width 34 height 34
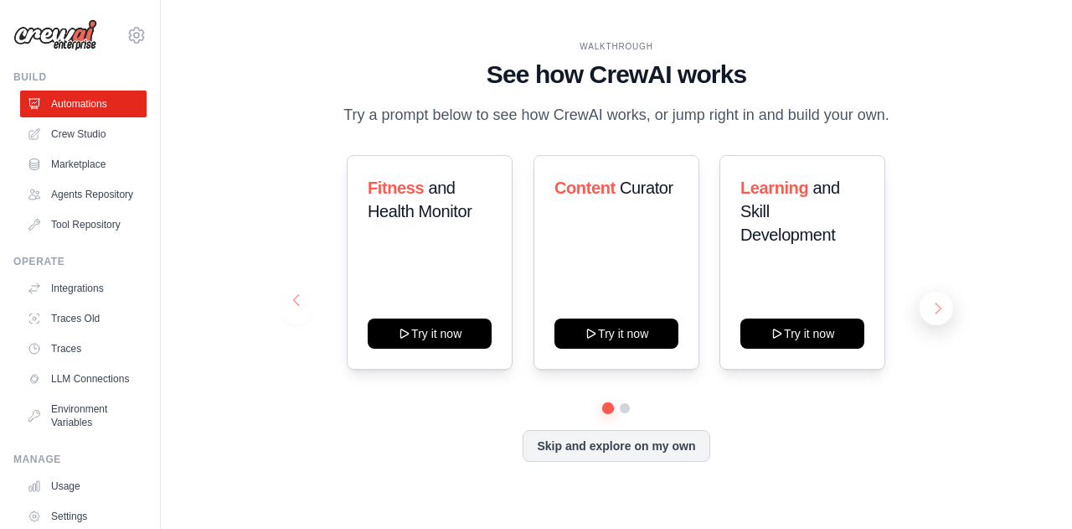
click at [940, 308] on button at bounding box center [937, 309] width 34 height 34
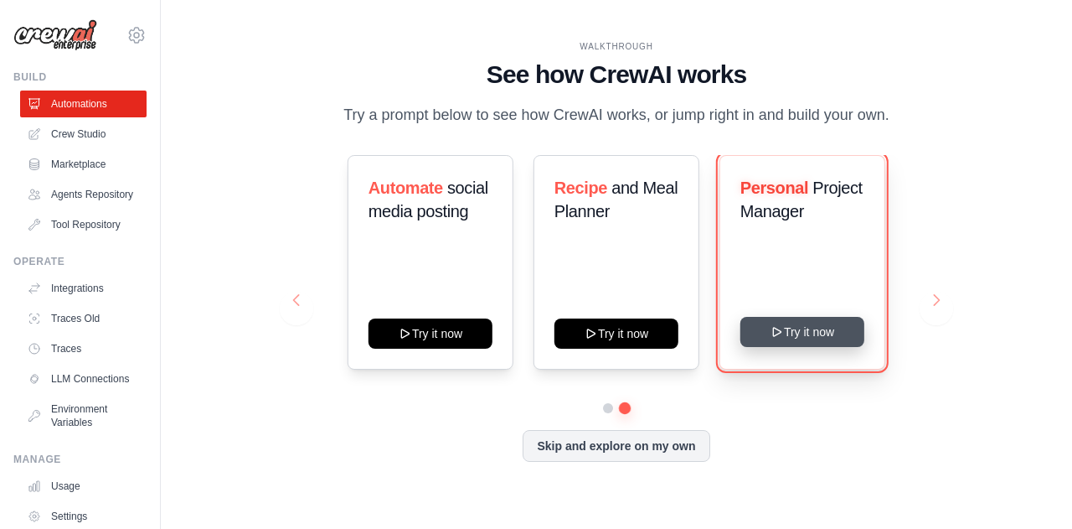
click at [822, 342] on button "Try it now" at bounding box center [803, 332] width 124 height 30
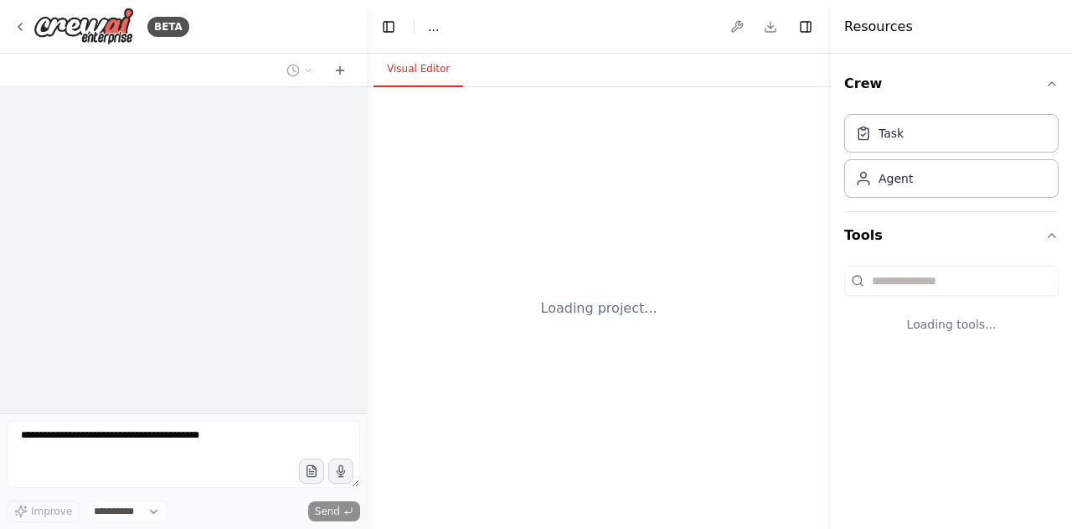
select select "****"
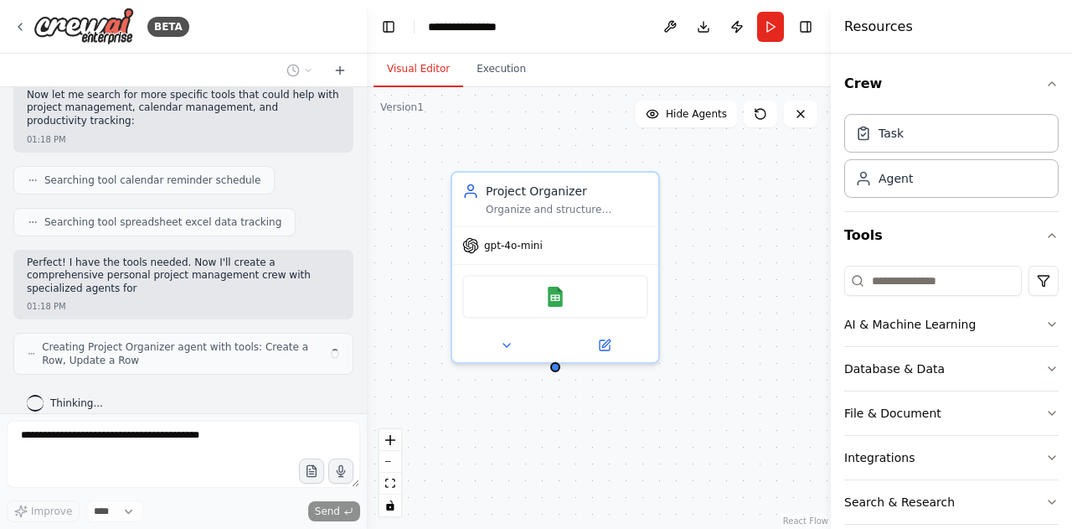
scroll to position [339, 0]
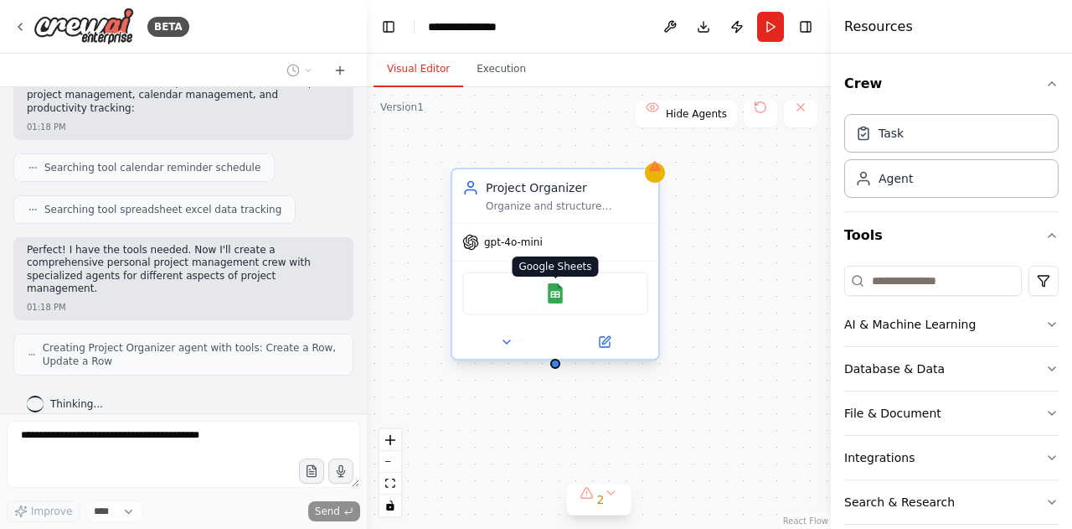
click at [559, 287] on img at bounding box center [555, 293] width 20 height 20
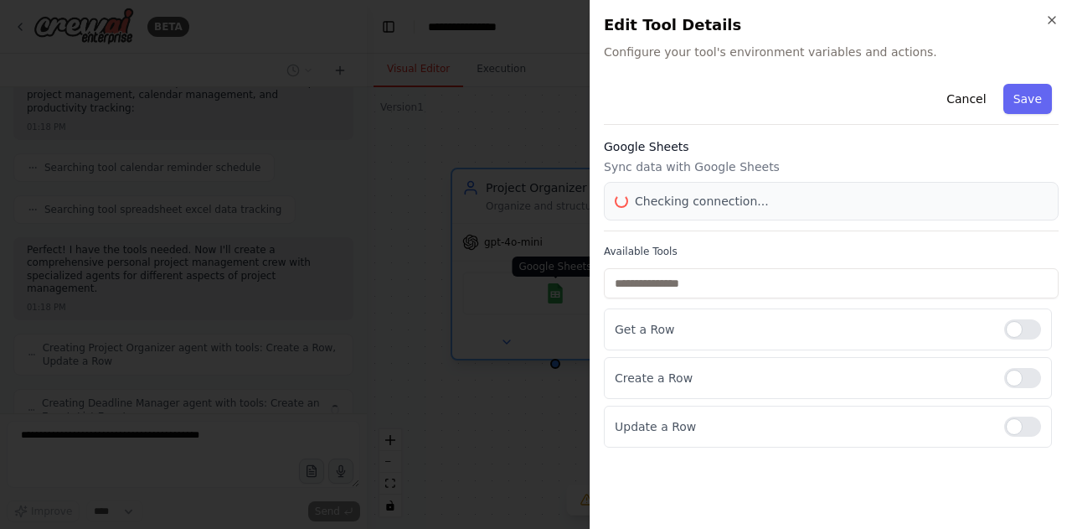
scroll to position [394, 0]
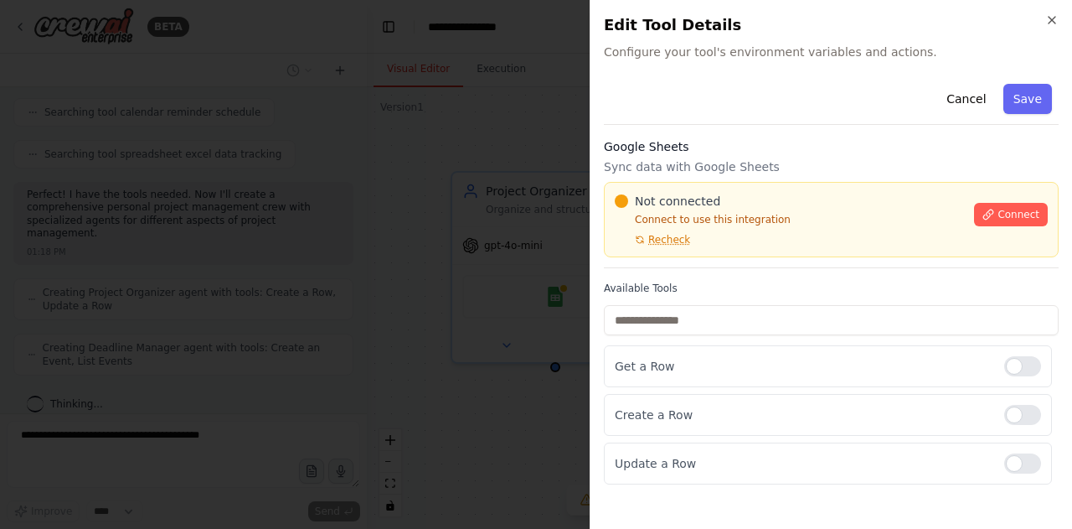
click at [390, 203] on div at bounding box center [536, 264] width 1072 height 529
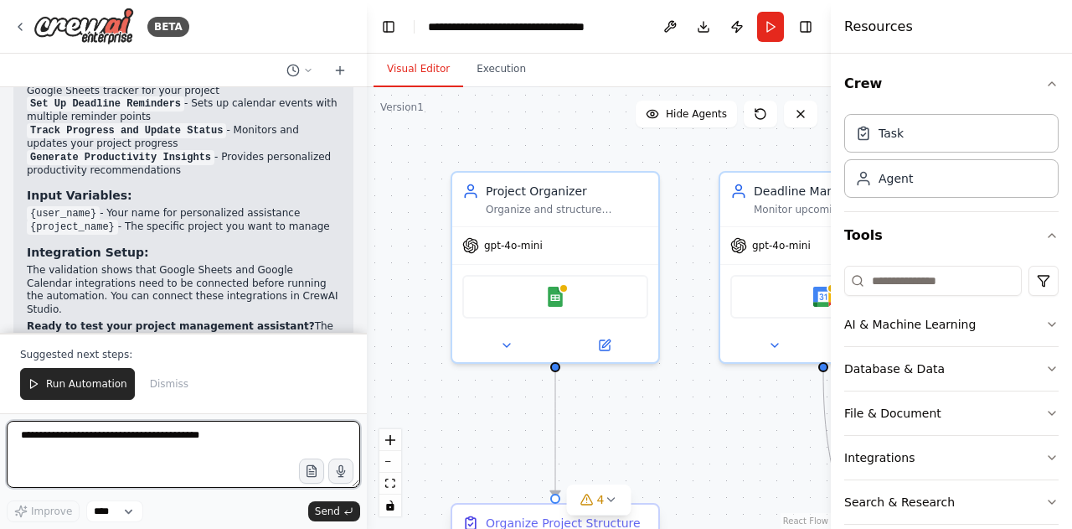
scroll to position [1537, 0]
